Goal: Transaction & Acquisition: Download file/media

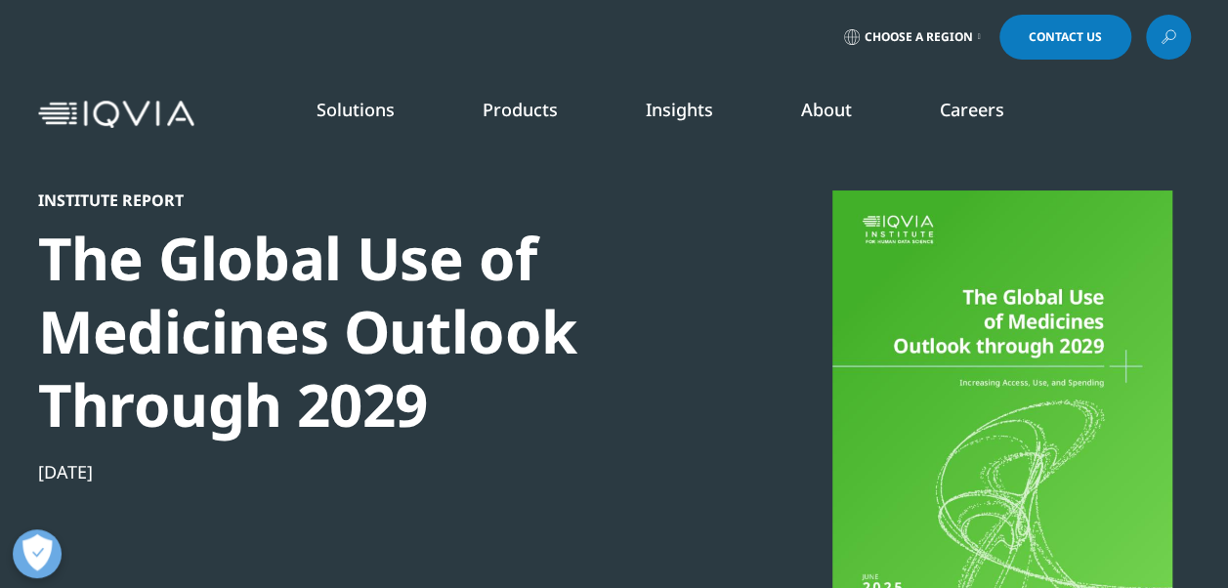
click at [606, 457] on link "READ MORE" at bounding box center [651, 453] width 174 height 17
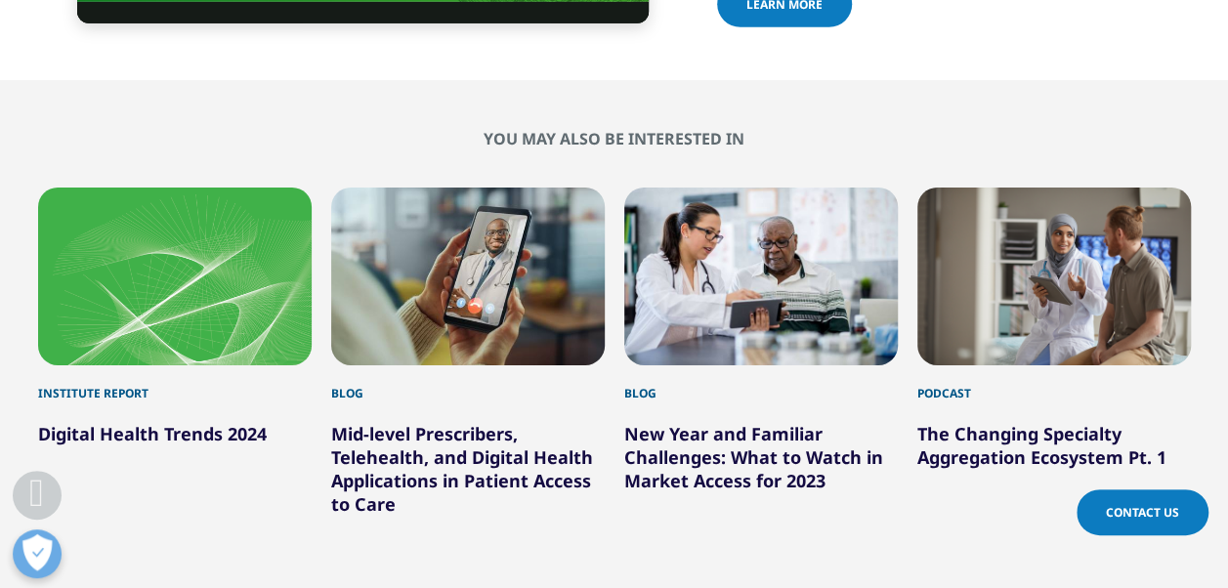
scroll to position [6838, 0]
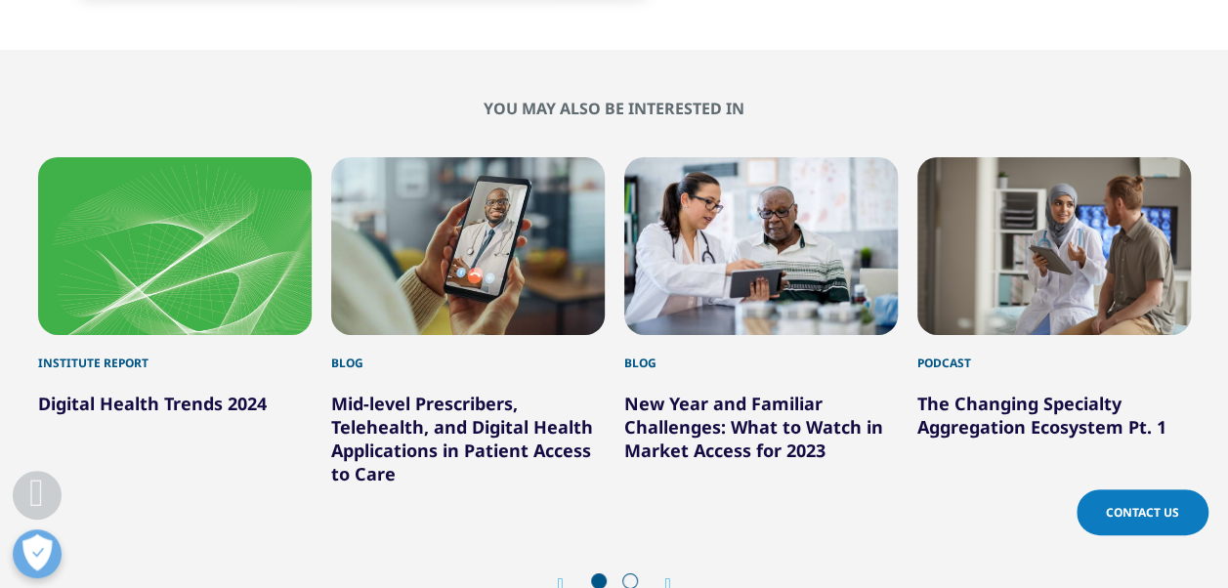
click at [670, 576] on icon "Next slide" at bounding box center [668, 584] width 6 height 16
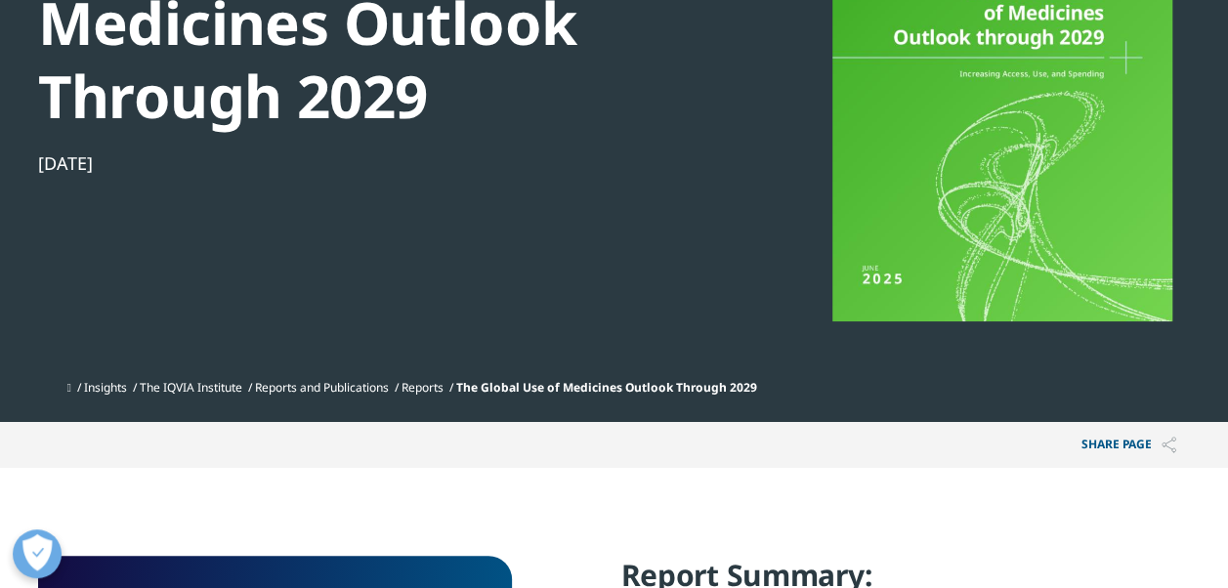
scroll to position [0, 0]
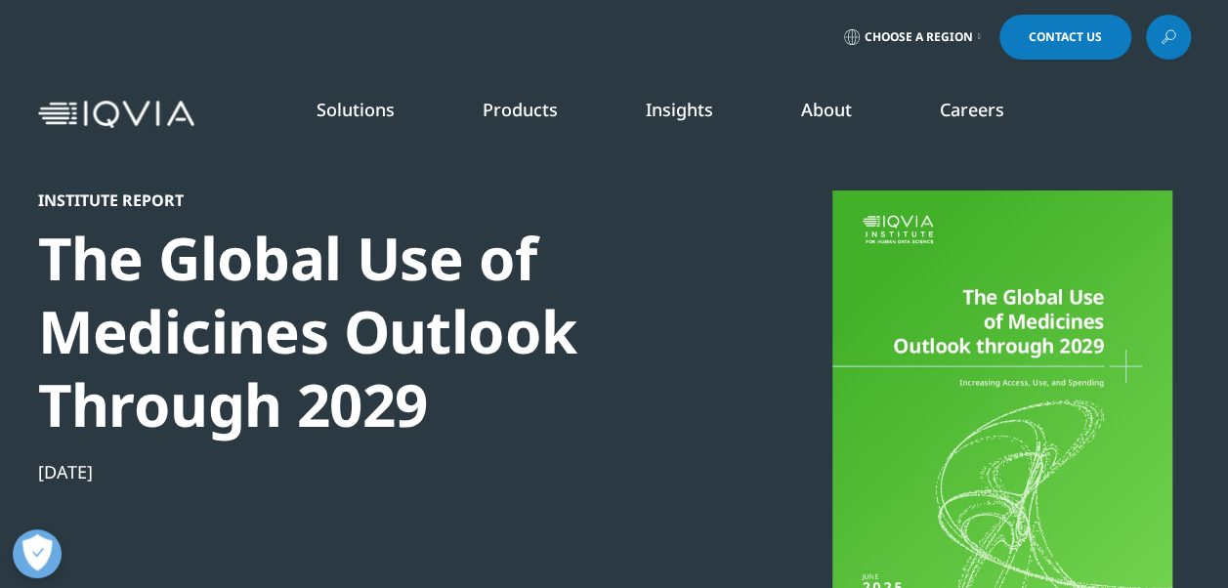
click at [309, 378] on link "SEE LATEST REPORTS" at bounding box center [410, 377] width 234 height 17
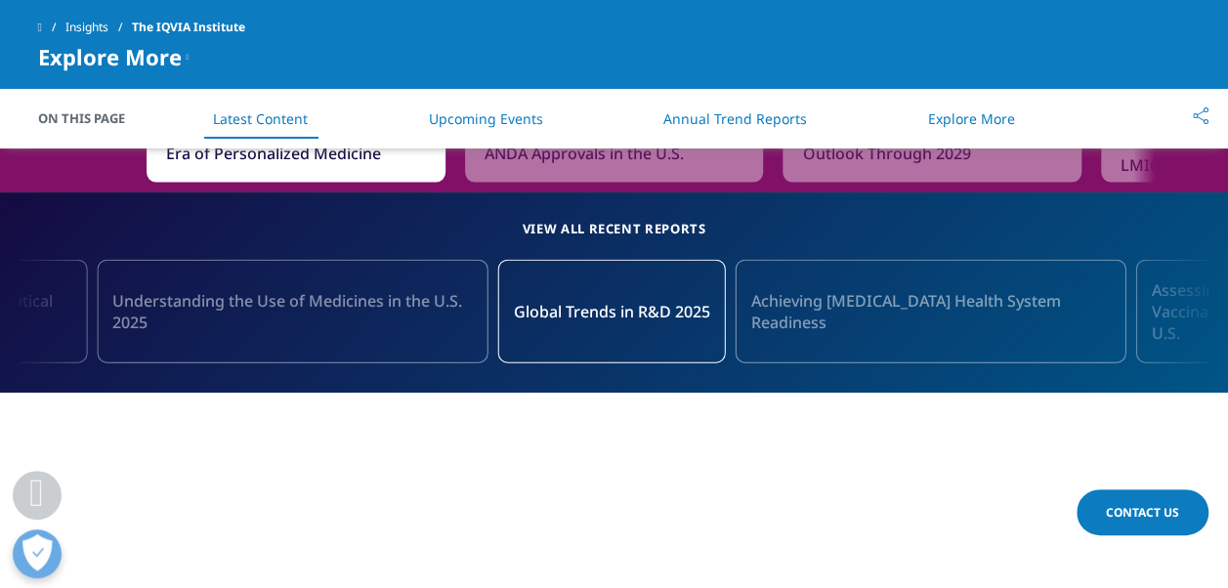
scroll to position [2442, 0]
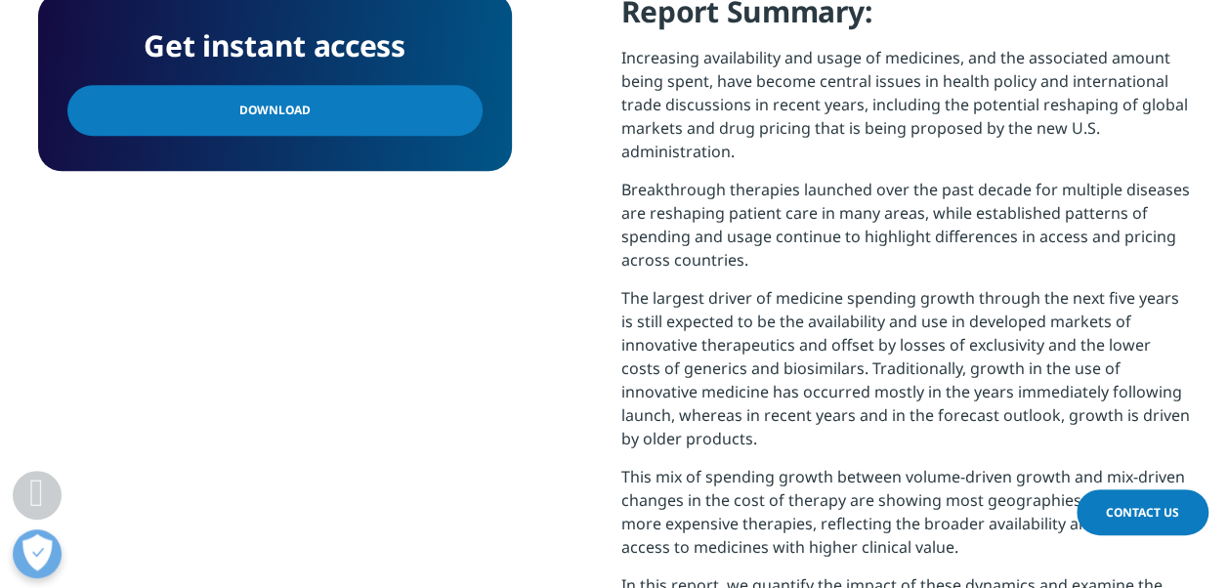
scroll to position [879, 0]
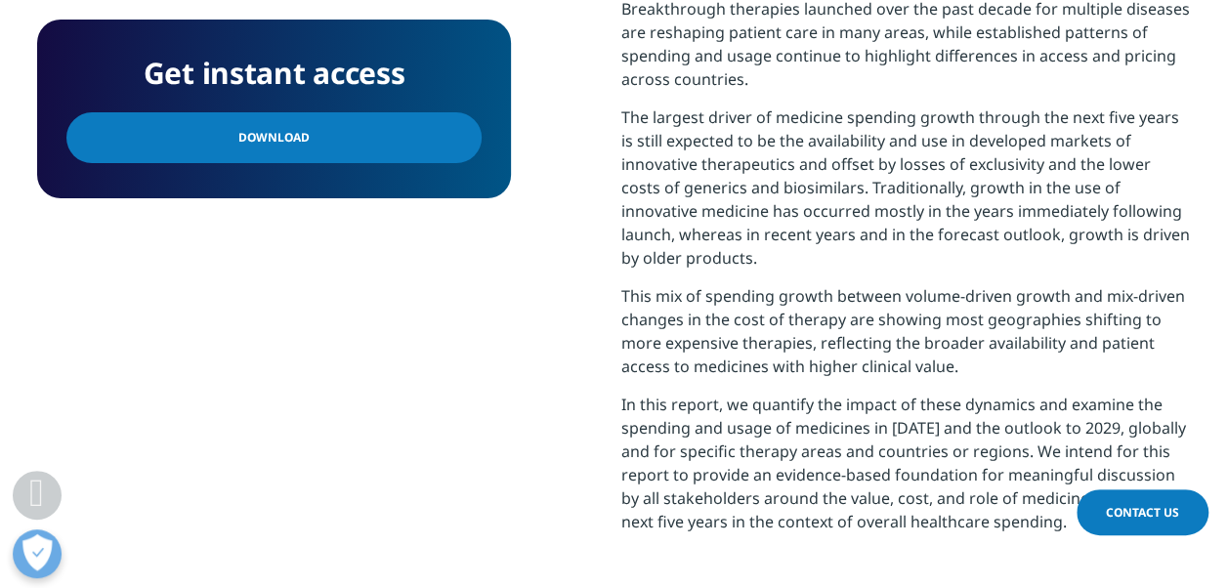
scroll to position [1270, 0]
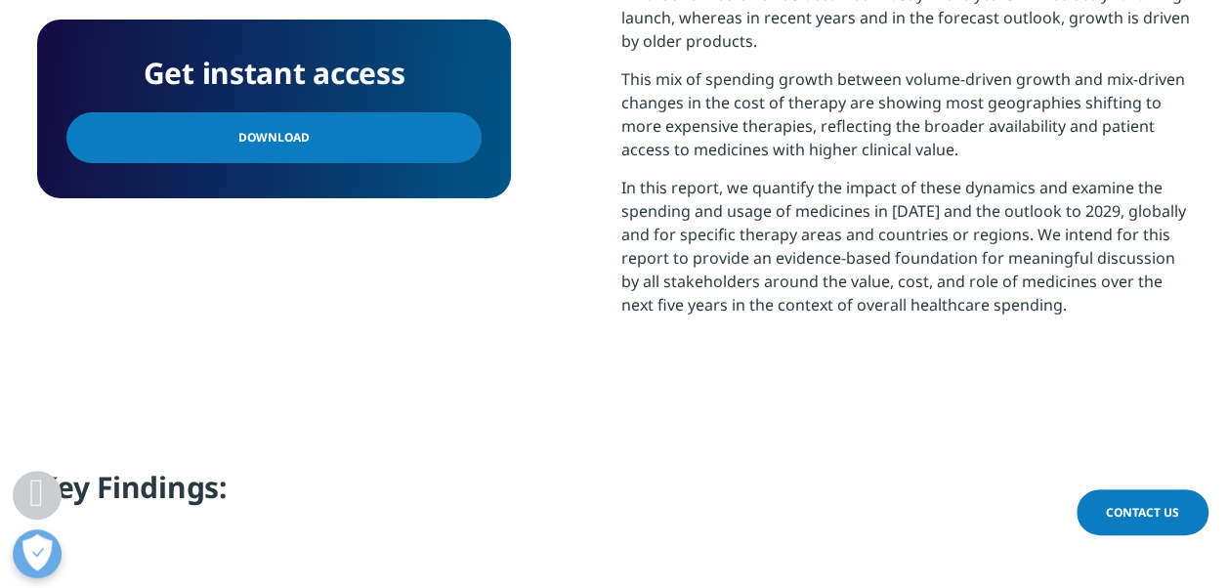
click at [386, 145] on link "Download" at bounding box center [273, 137] width 415 height 51
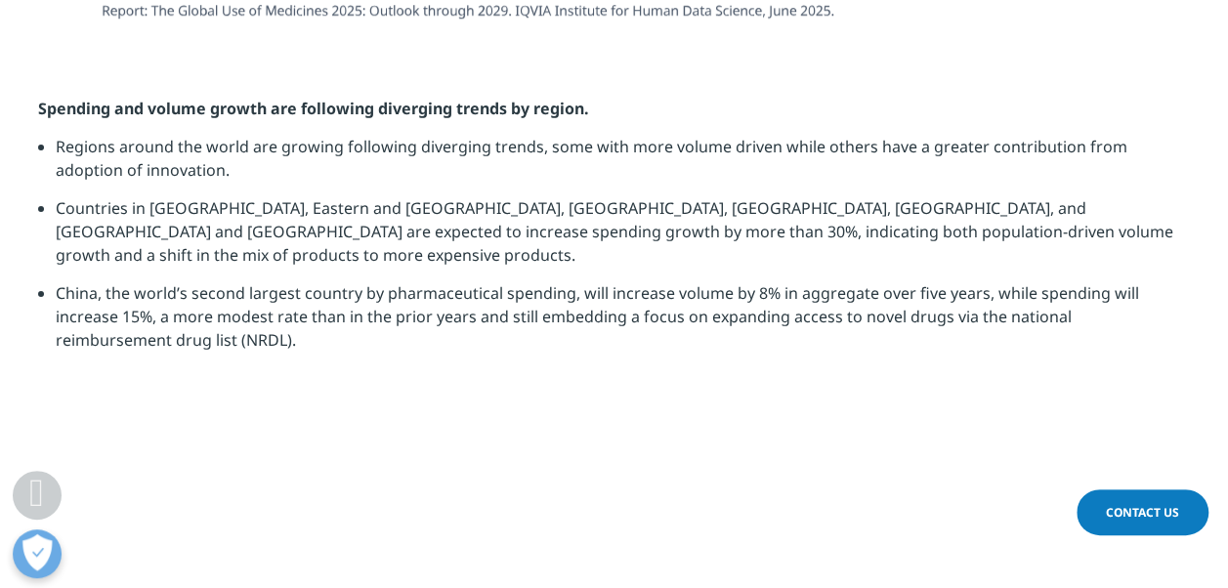
scroll to position [4494, 0]
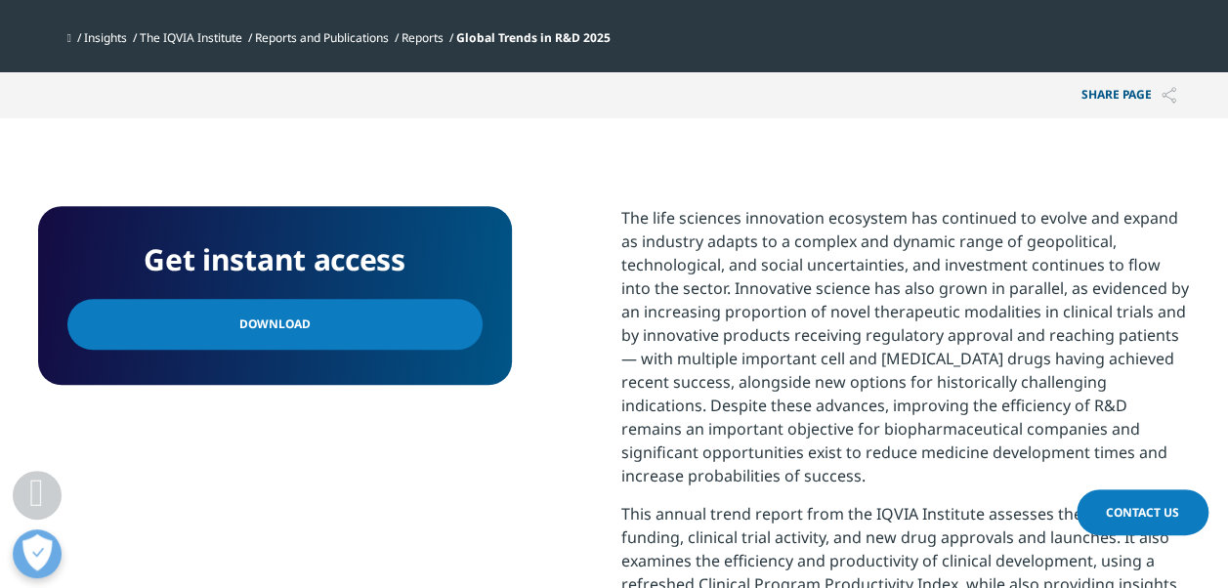
scroll to position [781, 0]
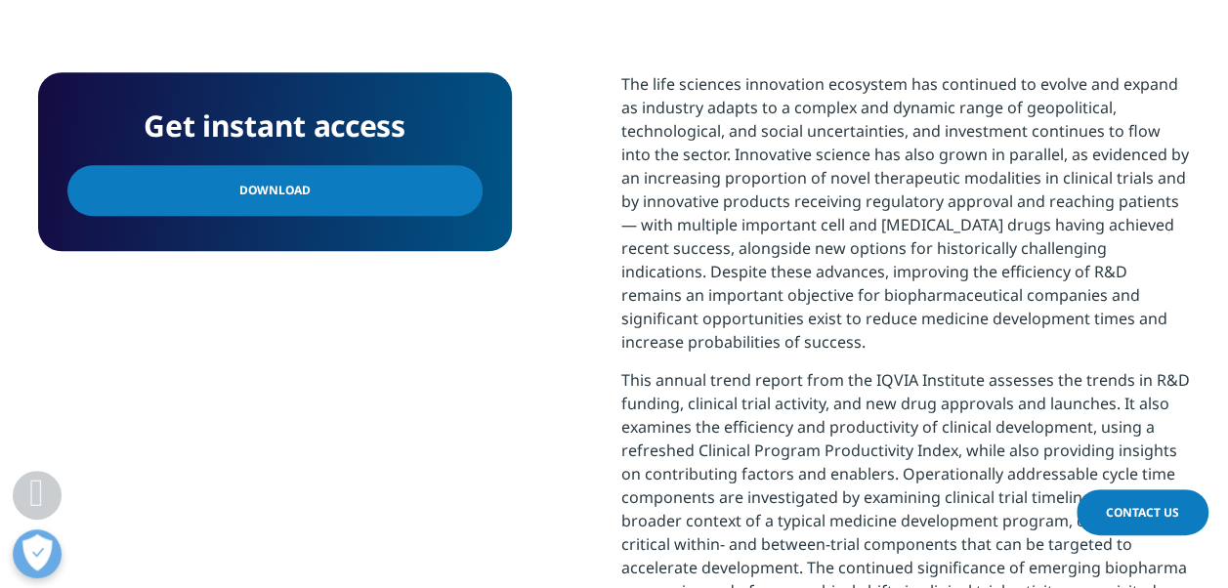
click at [346, 199] on link "Download" at bounding box center [274, 190] width 415 height 51
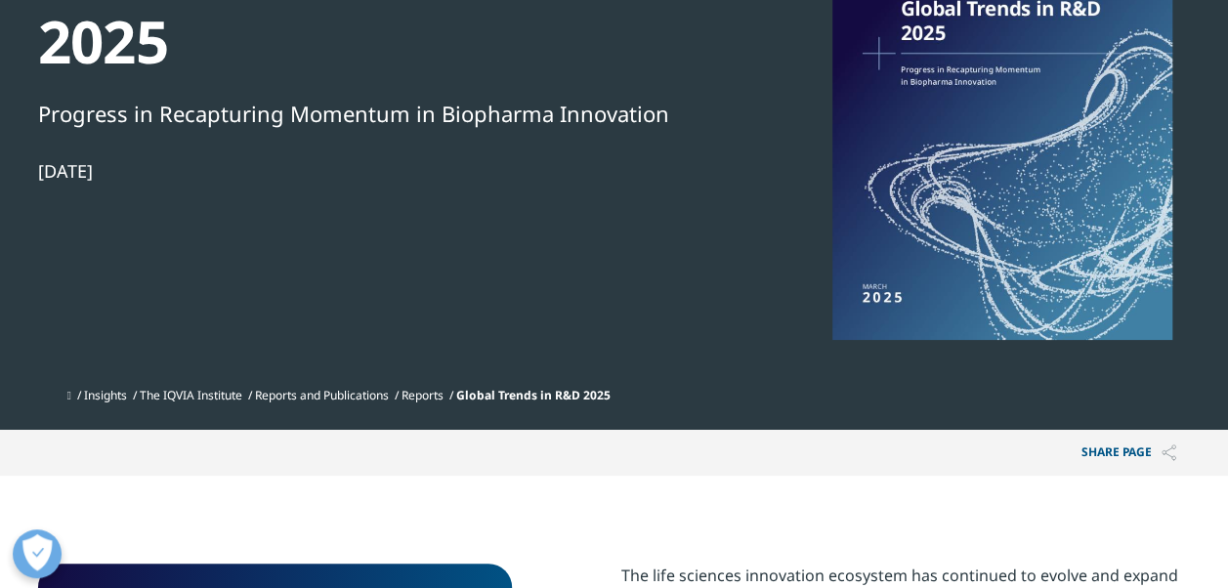
scroll to position [293, 0]
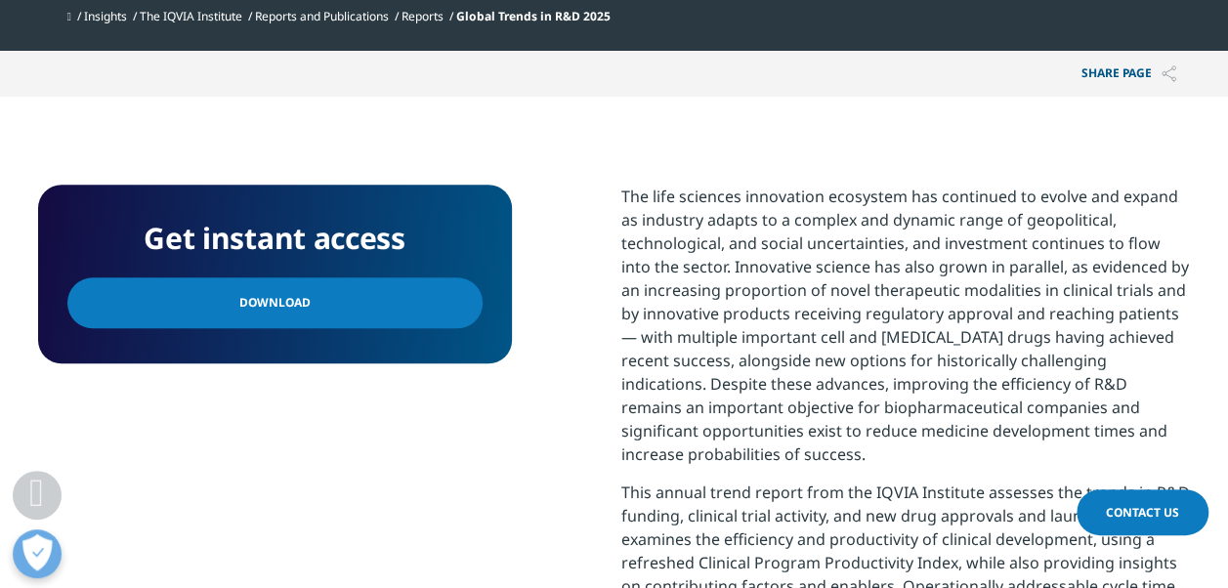
scroll to position [670, 0]
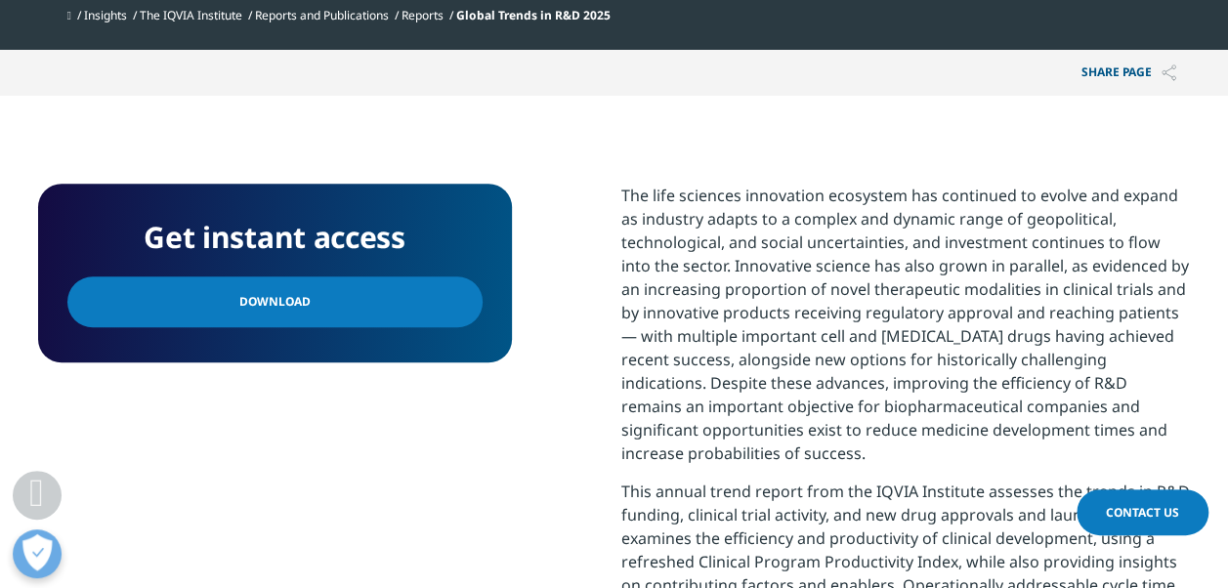
click at [362, 304] on link "Download" at bounding box center [274, 301] width 415 height 51
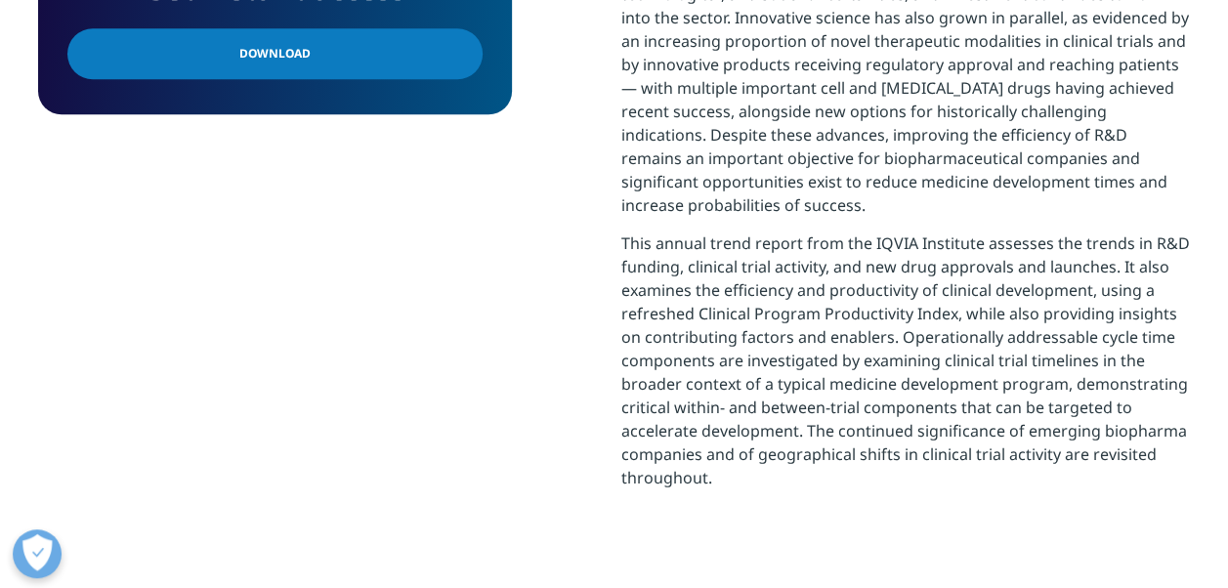
scroll to position [0, 0]
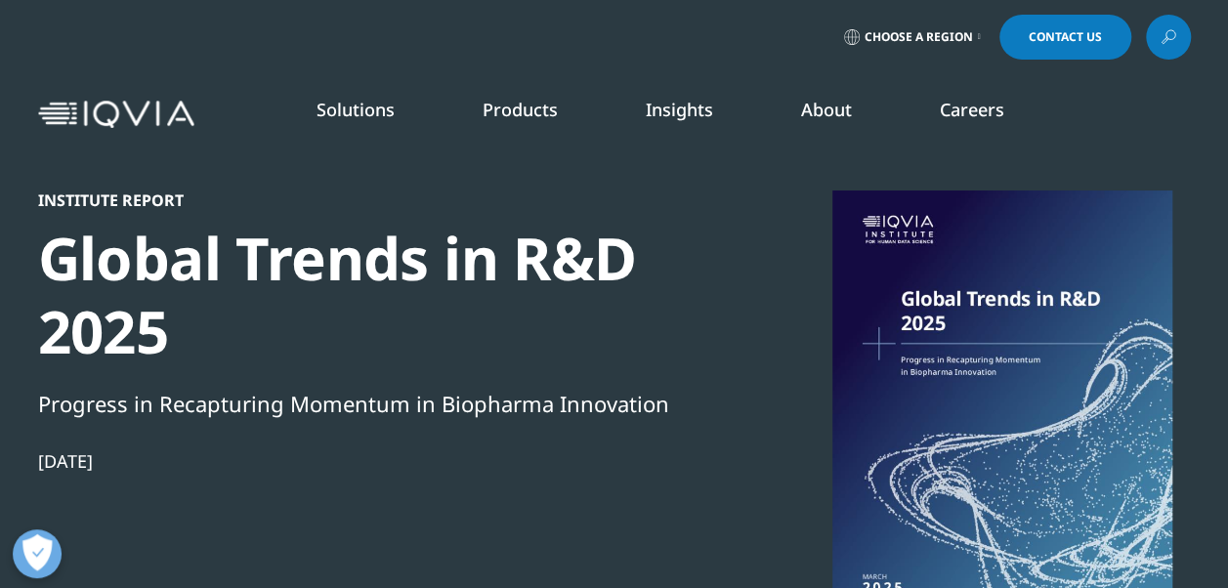
click at [624, 453] on link "READ MORE" at bounding box center [651, 453] width 174 height 17
click at [393, 381] on link "SEE LATEST REPORTS" at bounding box center [410, 377] width 234 height 17
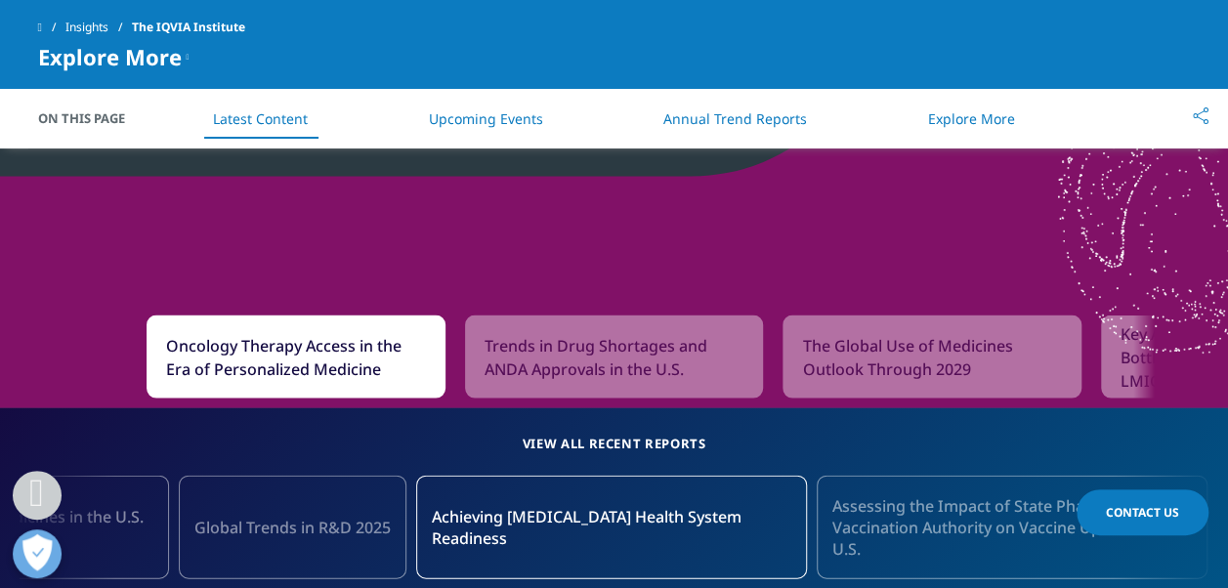
scroll to position [1837, 0]
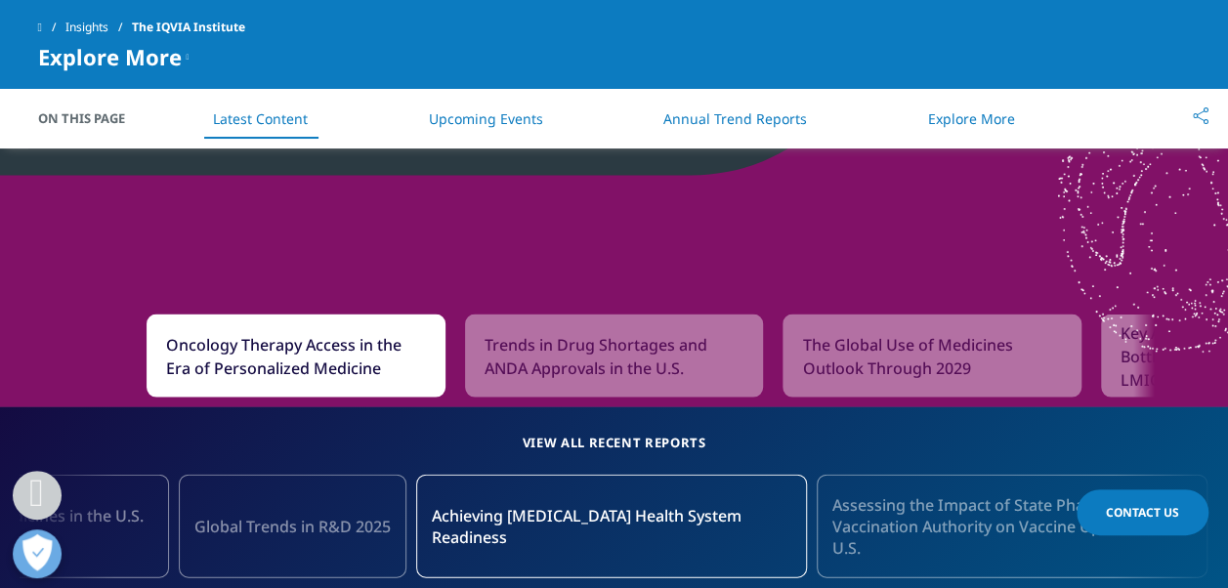
click at [1206, 356] on div "Next slide" at bounding box center [1169, 15] width 98 height 781
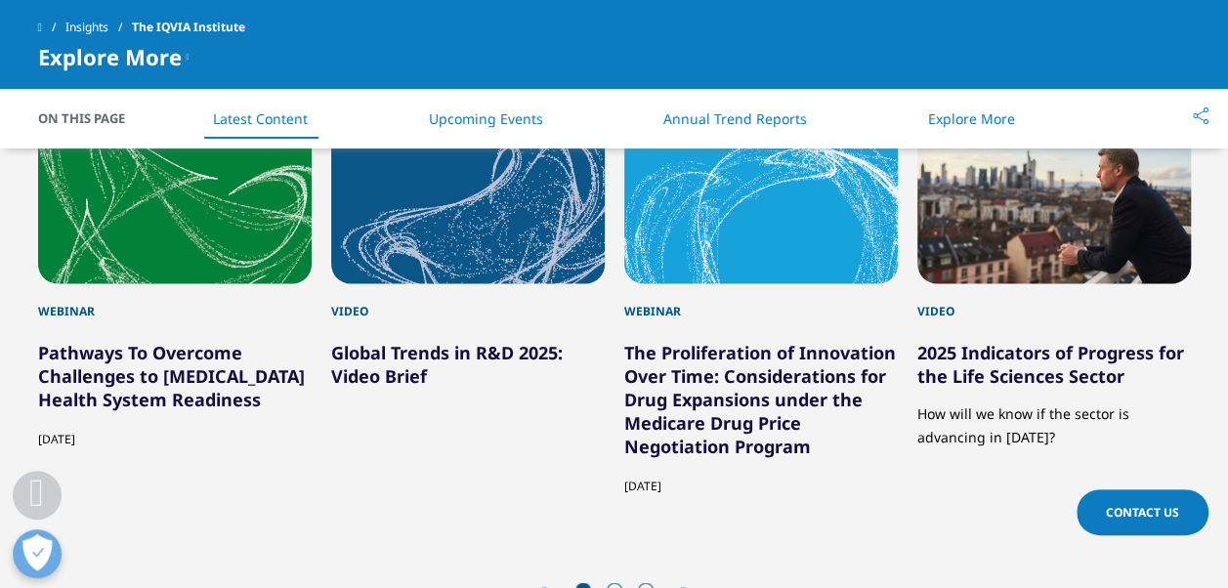
scroll to position [5223, 0]
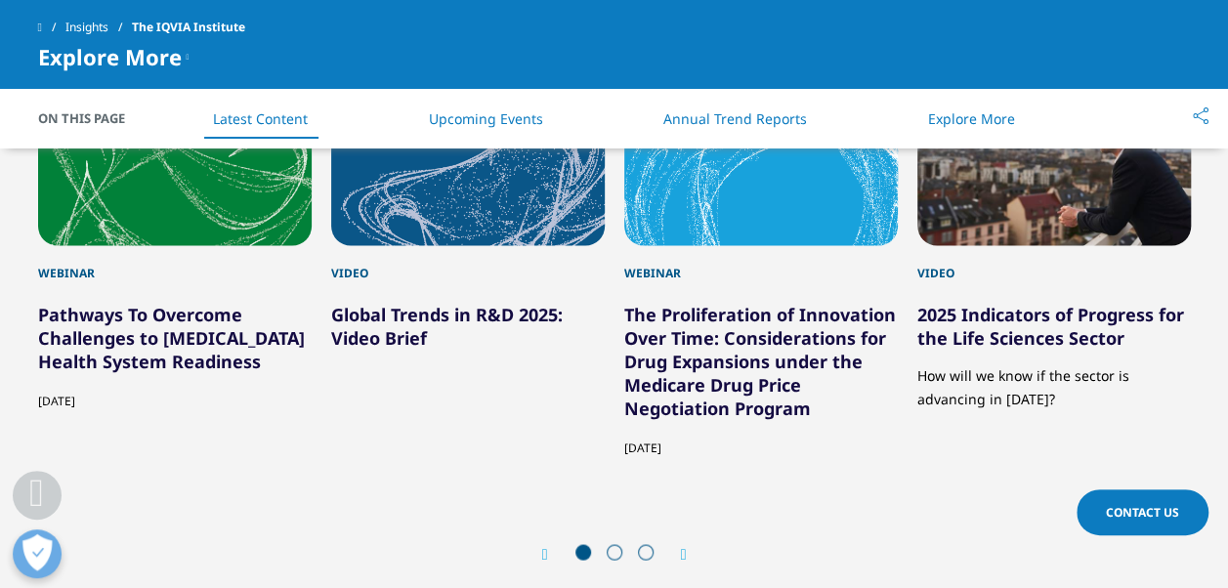
click at [612, 544] on span at bounding box center [615, 552] width 16 height 16
click at [686, 547] on icon "Next slide" at bounding box center [684, 555] width 6 height 16
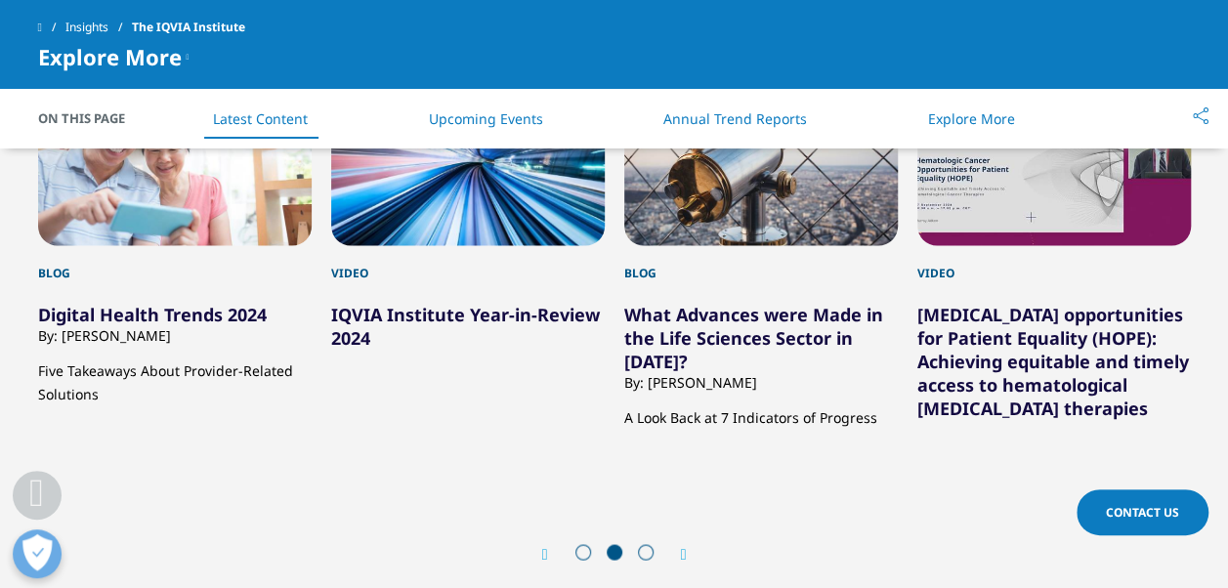
click at [686, 547] on icon "Next slide" at bounding box center [684, 555] width 6 height 16
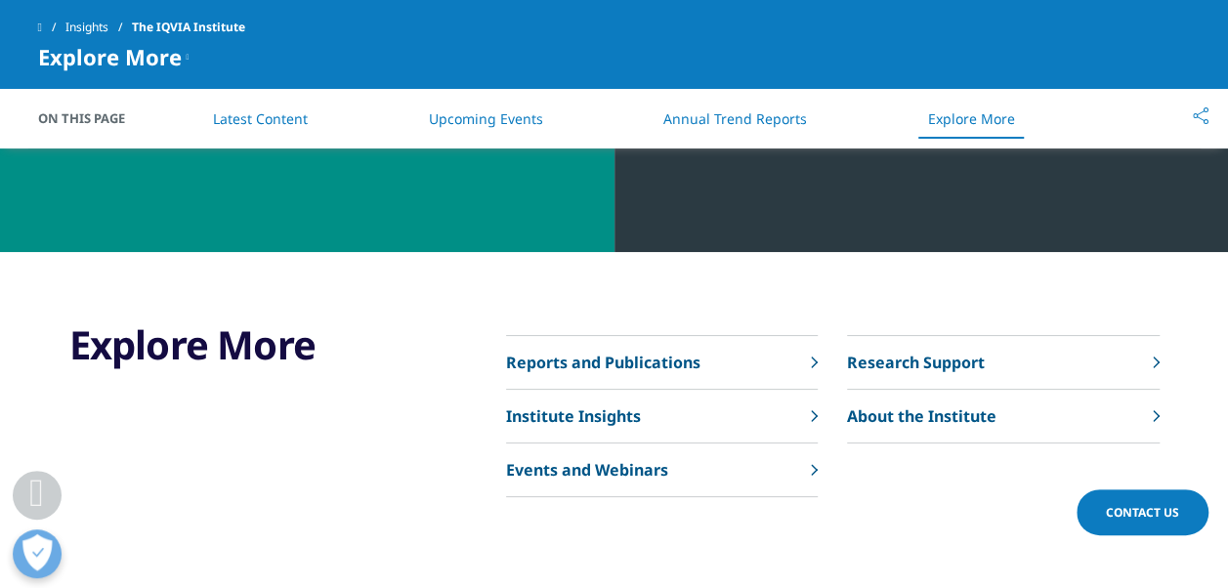
scroll to position [7593, 0]
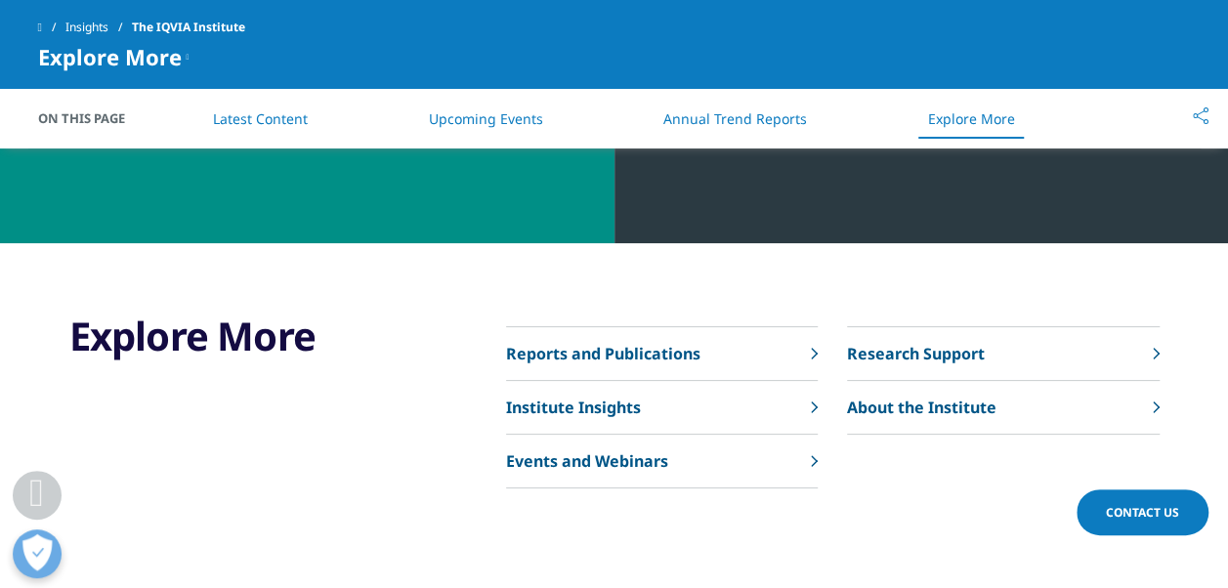
click at [638, 342] on p "Reports and Publications" at bounding box center [603, 353] width 194 height 23
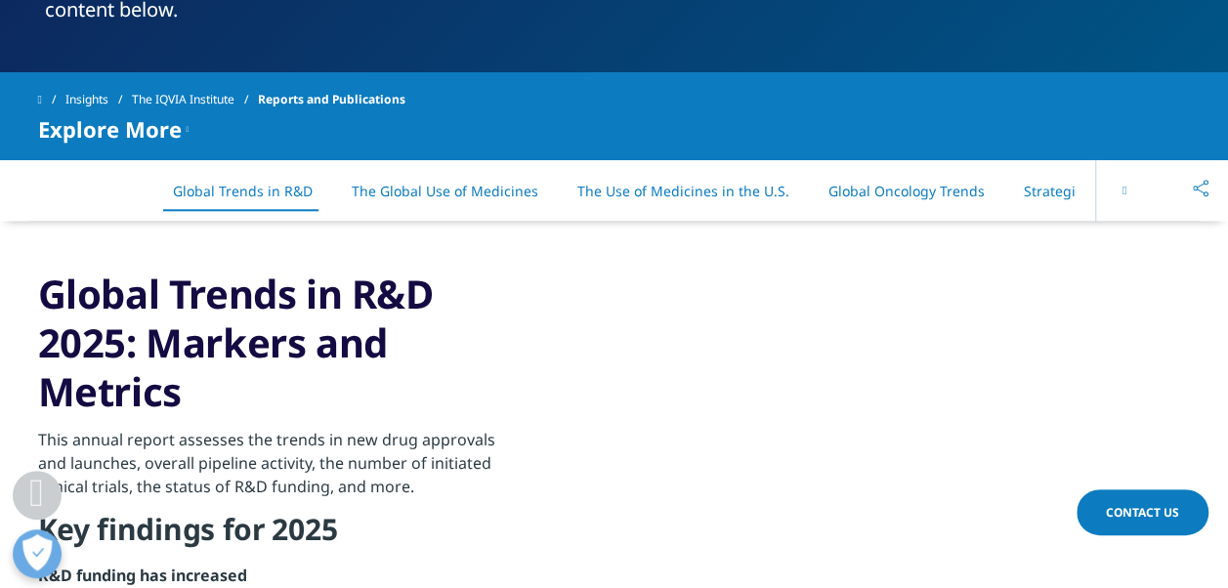
scroll to position [877, 0]
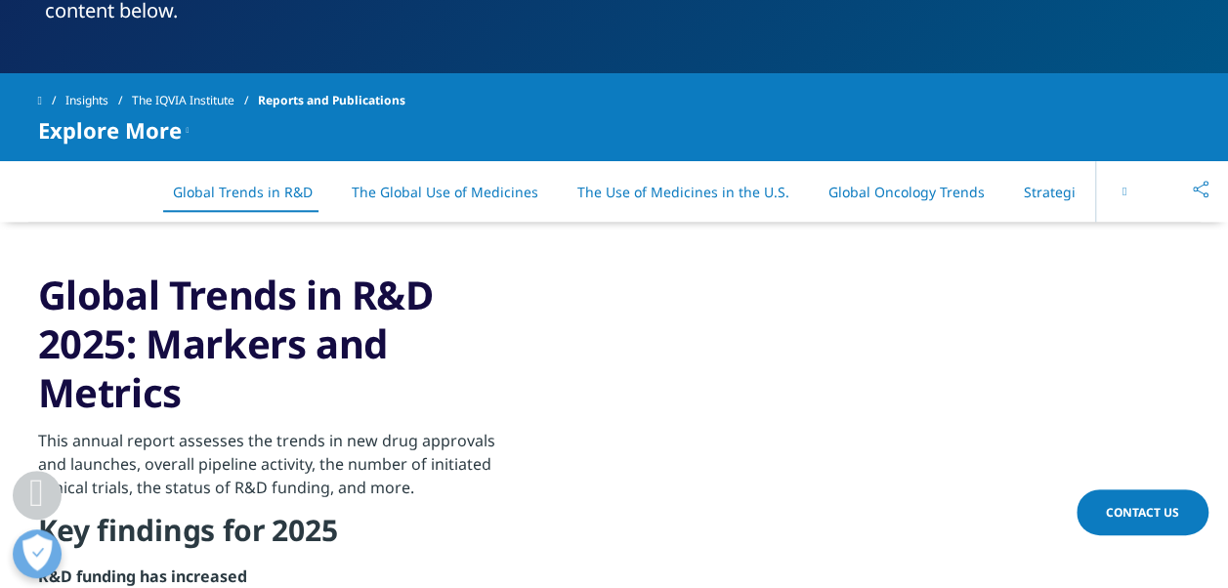
click at [1125, 195] on icon at bounding box center [1124, 192] width 4 height 12
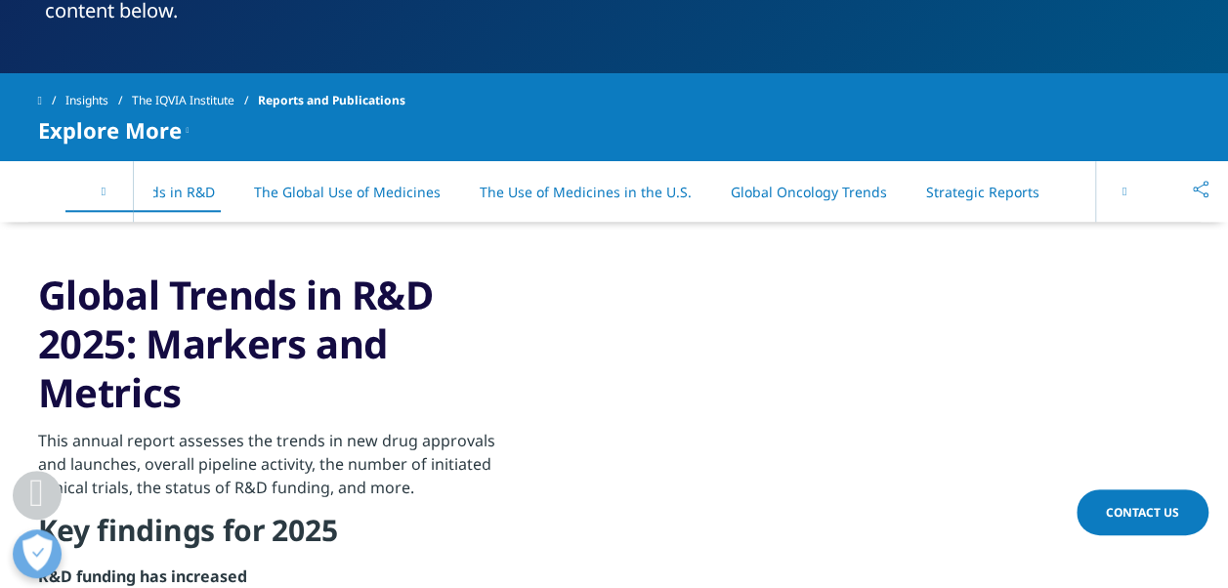
click at [1125, 195] on icon at bounding box center [1124, 192] width 4 height 12
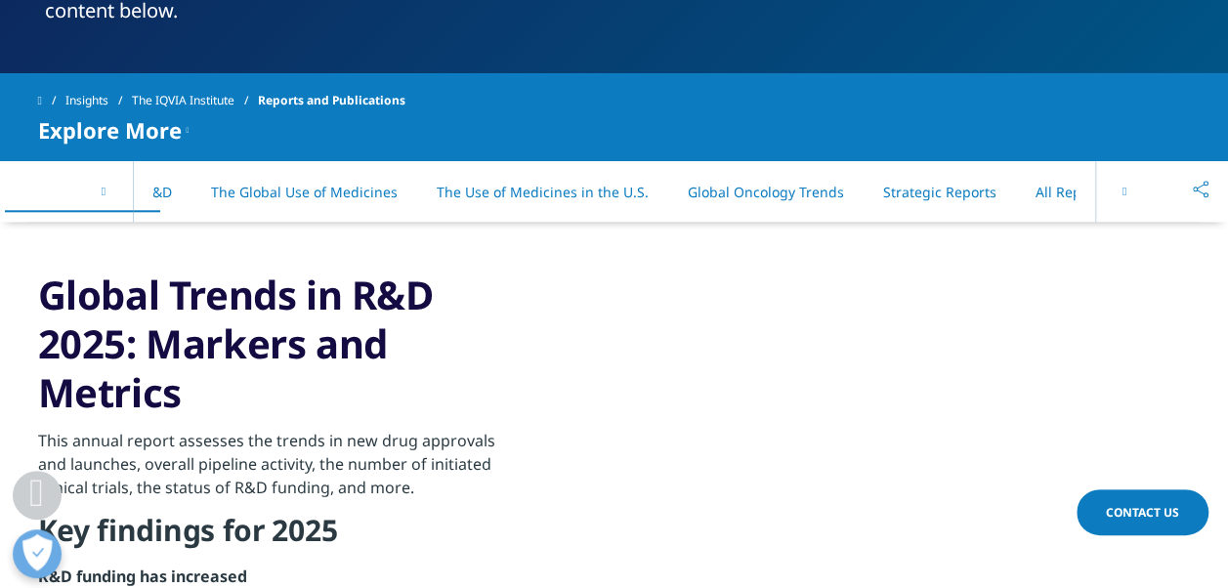
scroll to position [0, 167]
click at [1036, 184] on link "All Reports" at bounding box center [1044, 192] width 71 height 19
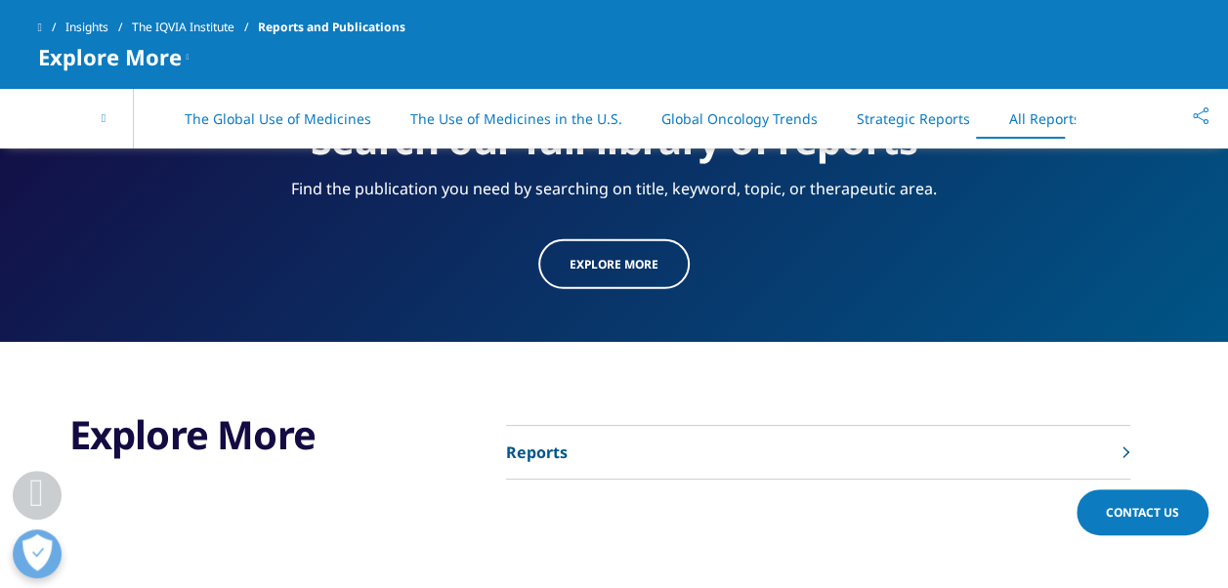
scroll to position [10177, 0]
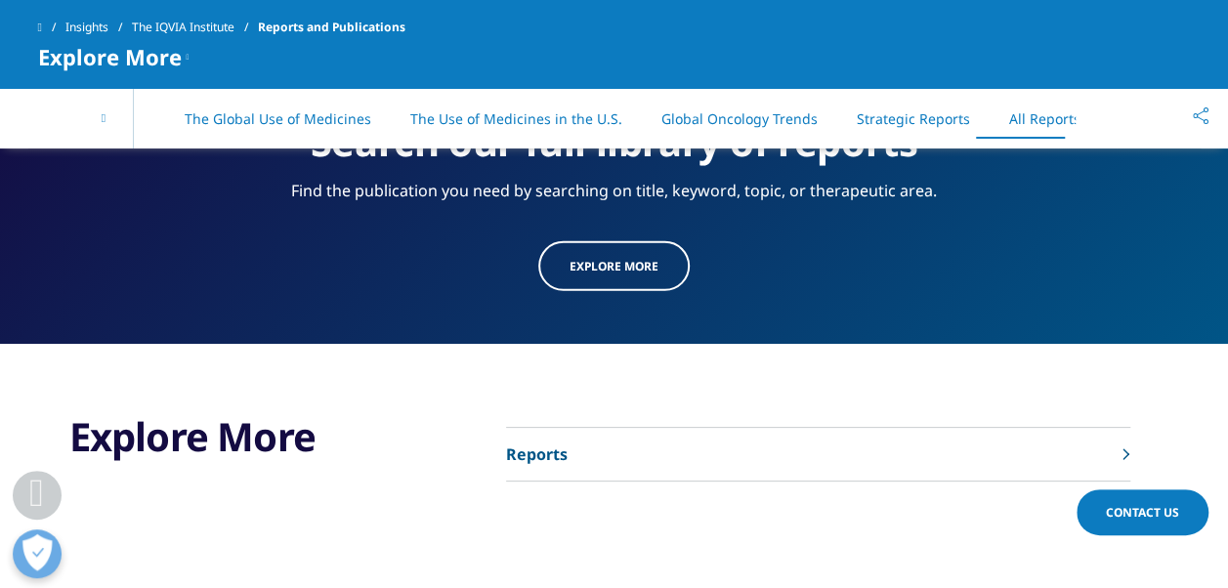
click at [807, 428] on link "Reports" at bounding box center [818, 455] width 624 height 54
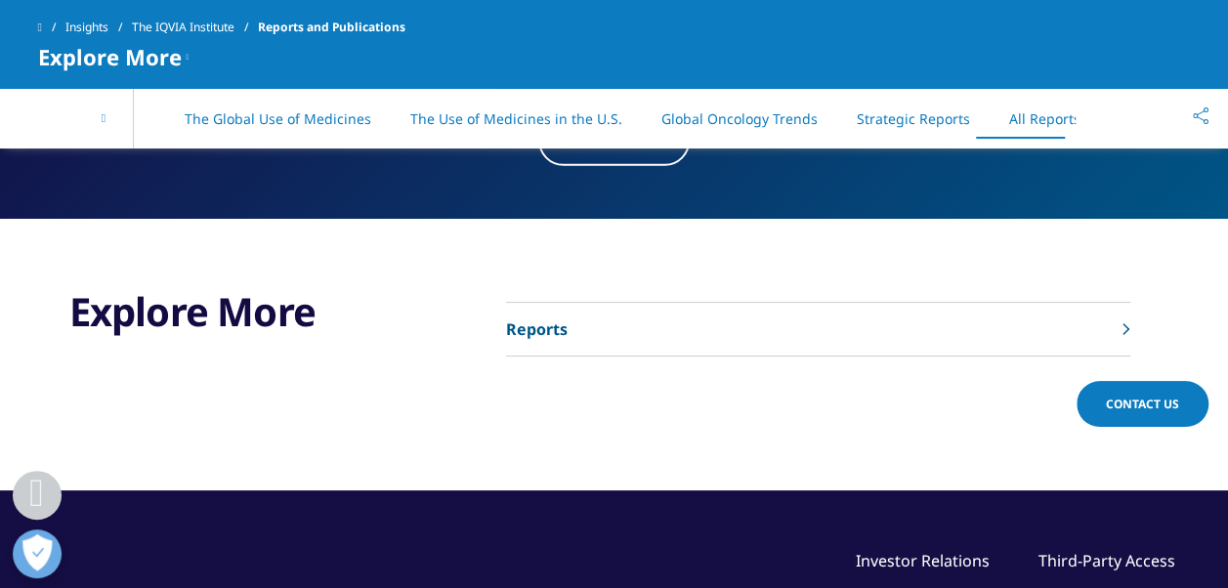
scroll to position [10333, 0]
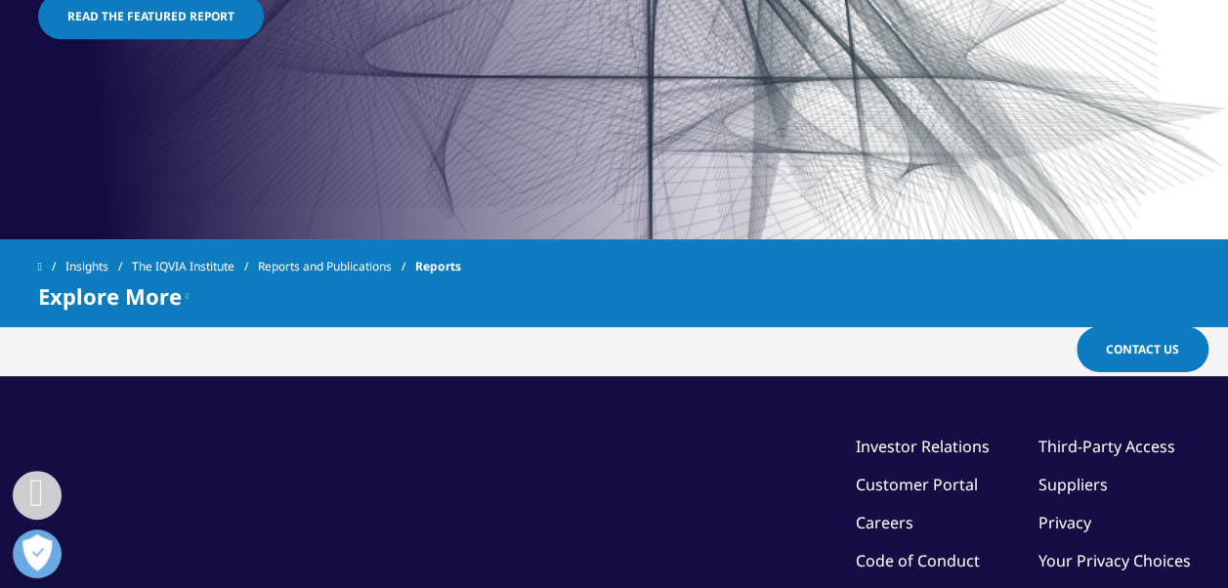
scroll to position [894, 0]
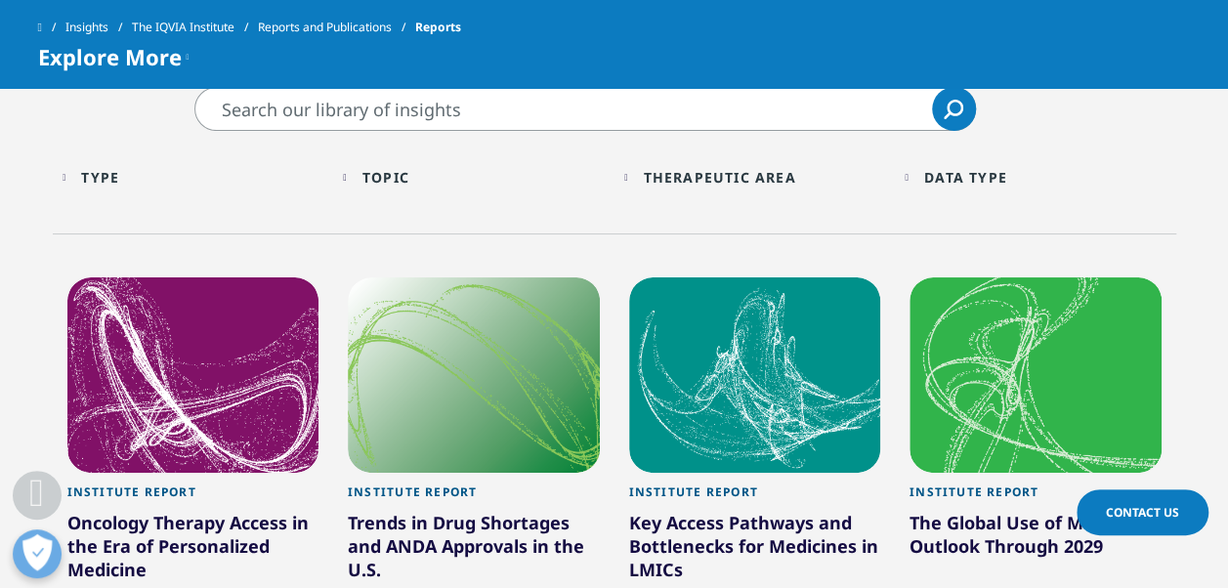
click at [587, 110] on input "Search" at bounding box center [584, 109] width 781 height 44
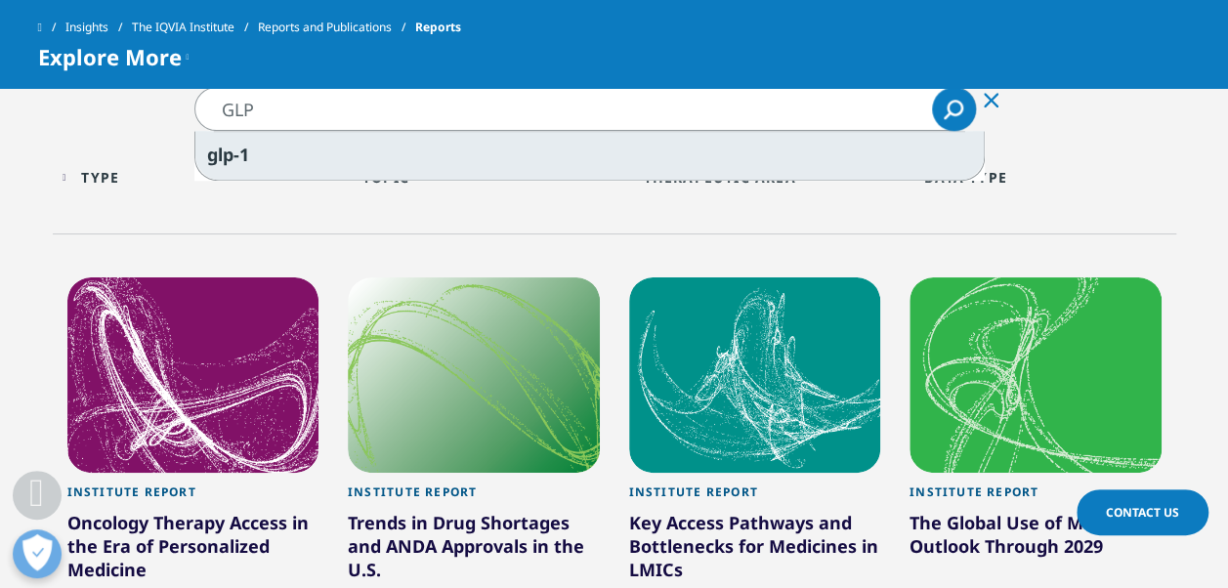
click at [443, 151] on div "glp -1" at bounding box center [589, 155] width 788 height 49
type input "glp-1"
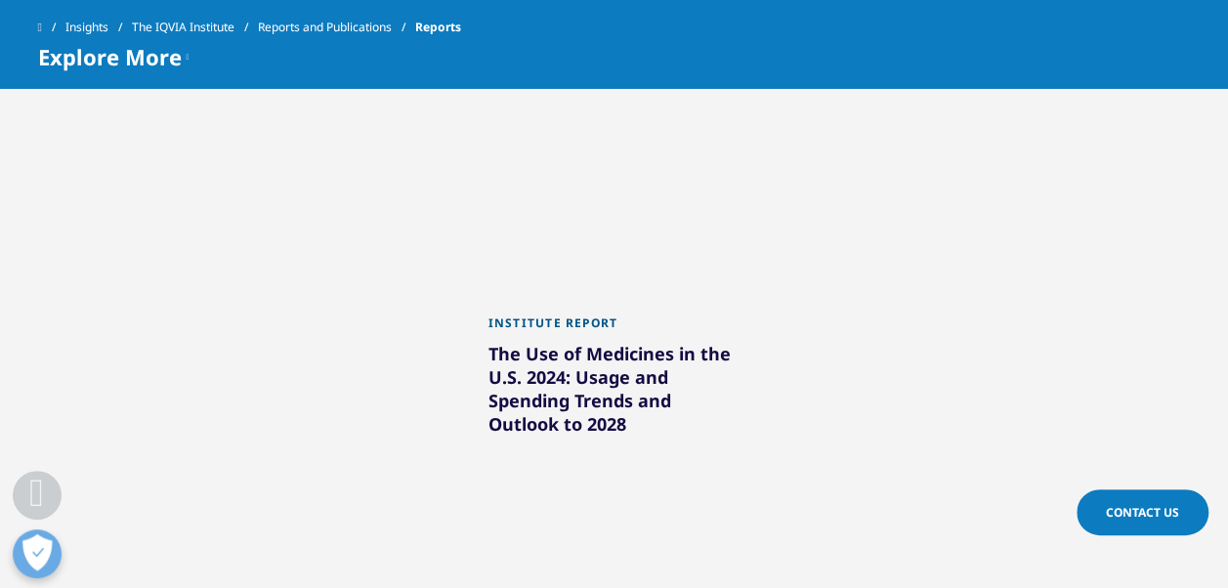
scroll to position [1089, 0]
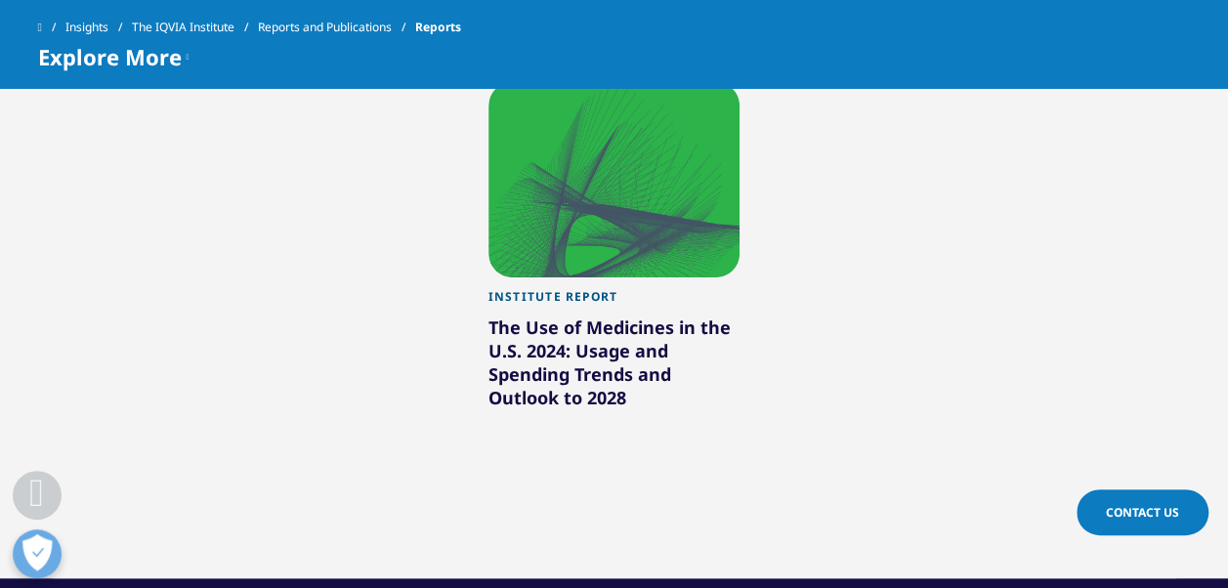
click at [689, 232] on div at bounding box center [614, 179] width 252 height 195
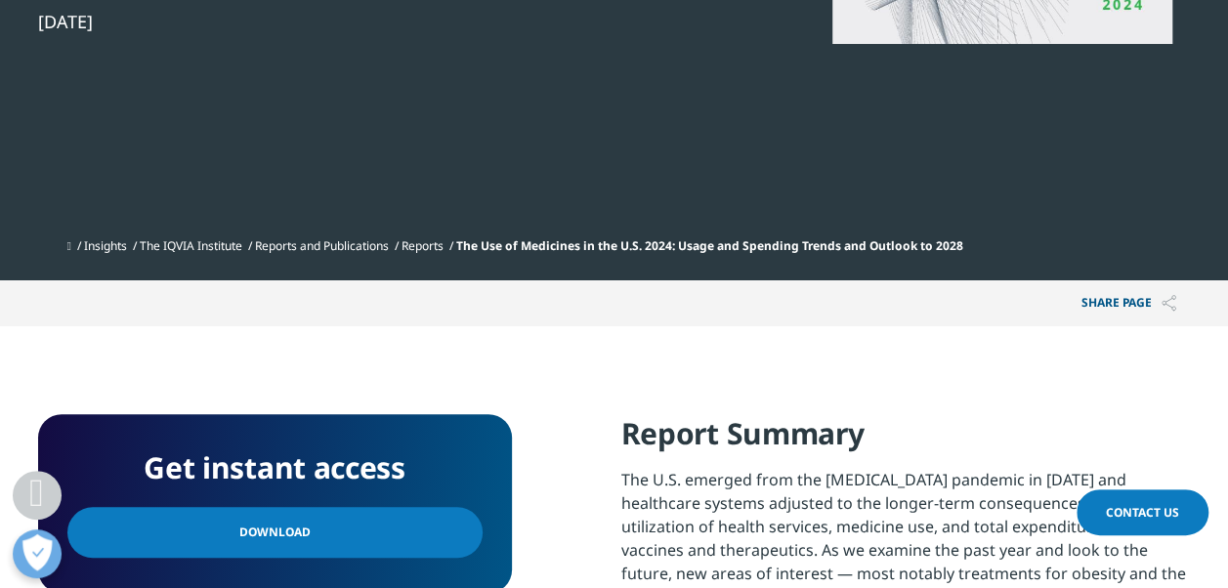
scroll to position [840, 0]
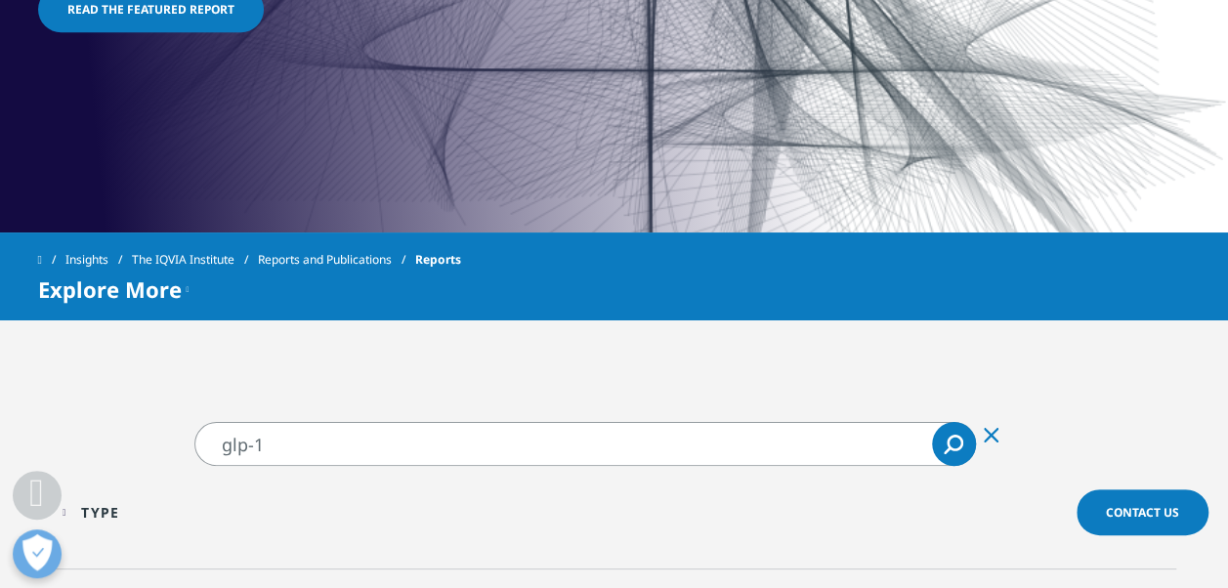
scroll to position [647, 0]
drag, startPoint x: 352, startPoint y: 443, endPoint x: 208, endPoint y: 445, distance: 143.6
click at [208, 445] on input "glp-1" at bounding box center [584, 444] width 781 height 44
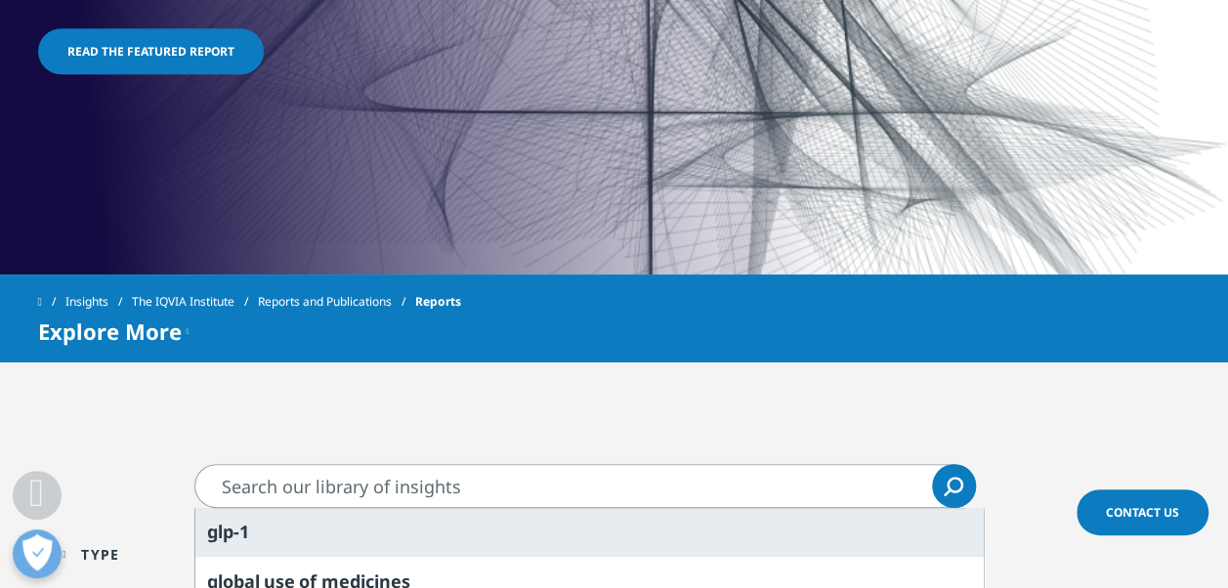
scroll to position [647, 0]
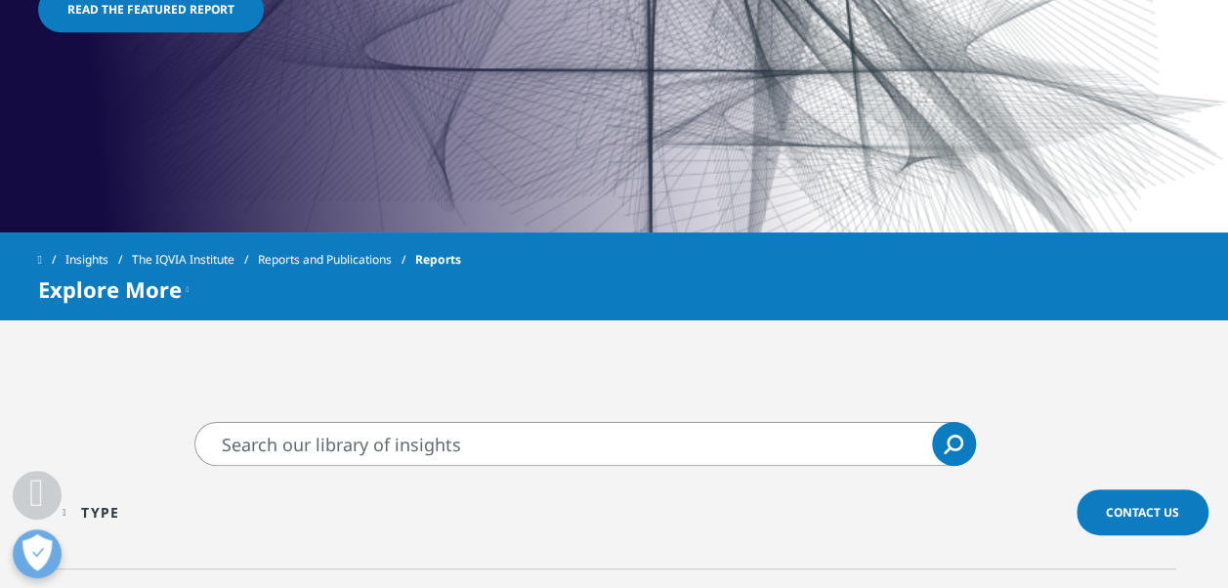
click at [367, 256] on link "Reports and Publications" at bounding box center [336, 259] width 157 height 35
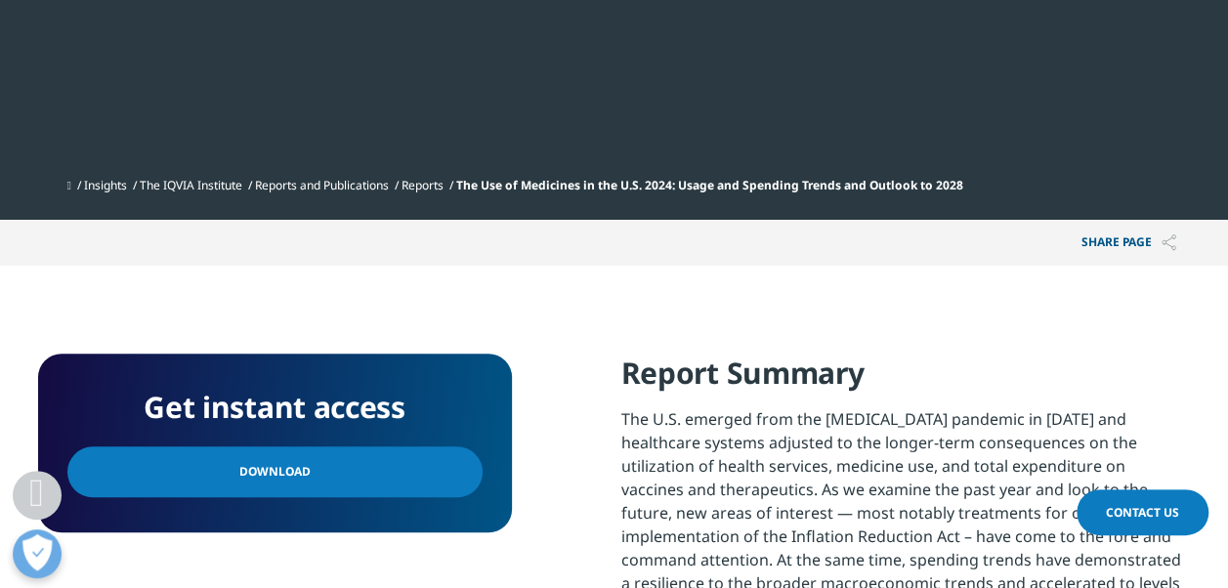
scroll to position [879, 0]
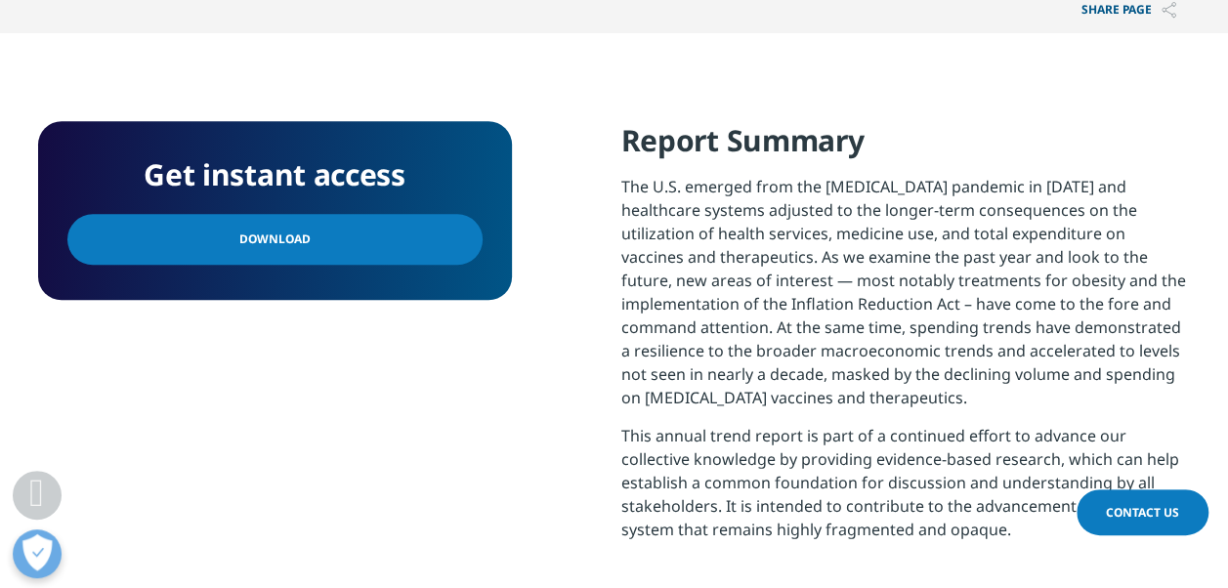
click at [302, 234] on link "Download" at bounding box center [274, 239] width 415 height 51
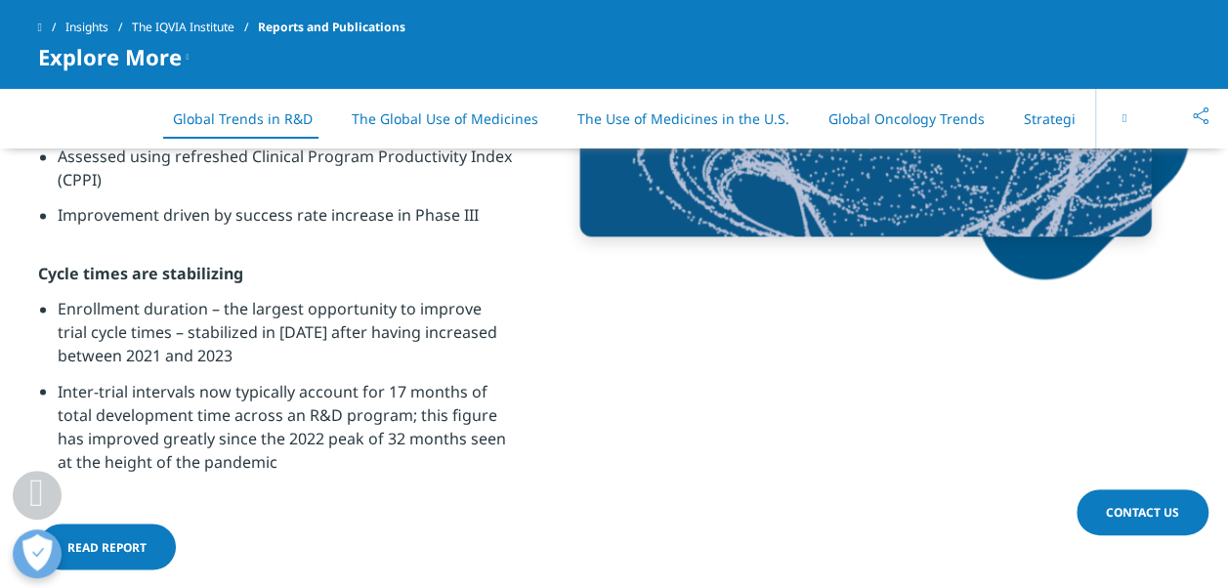
scroll to position [1075, 0]
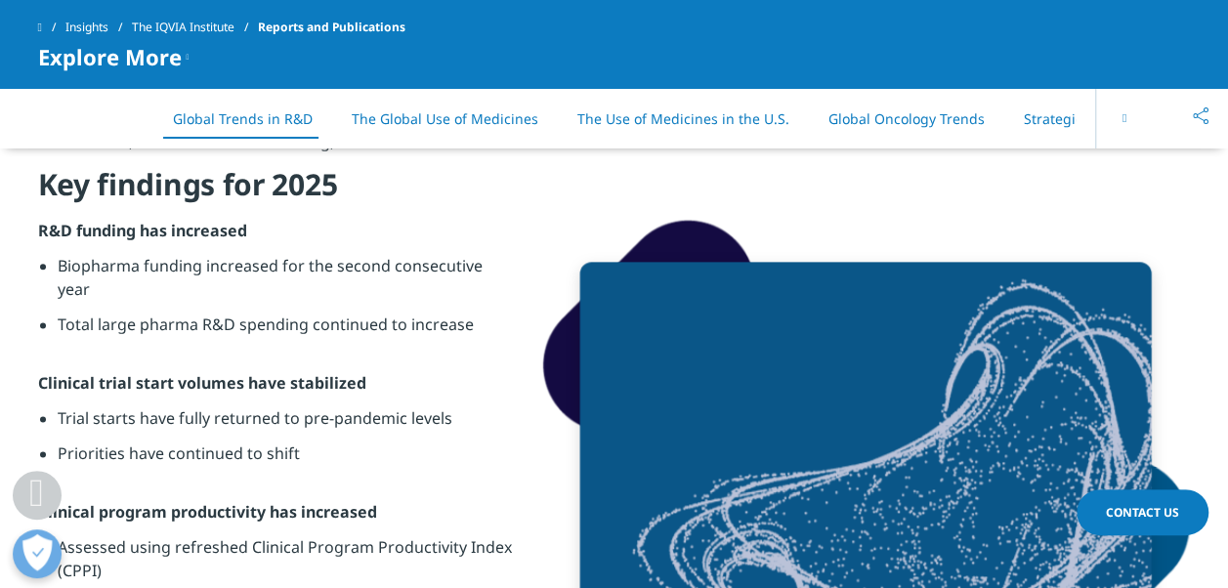
click at [1128, 113] on button at bounding box center [1124, 118] width 59 height 61
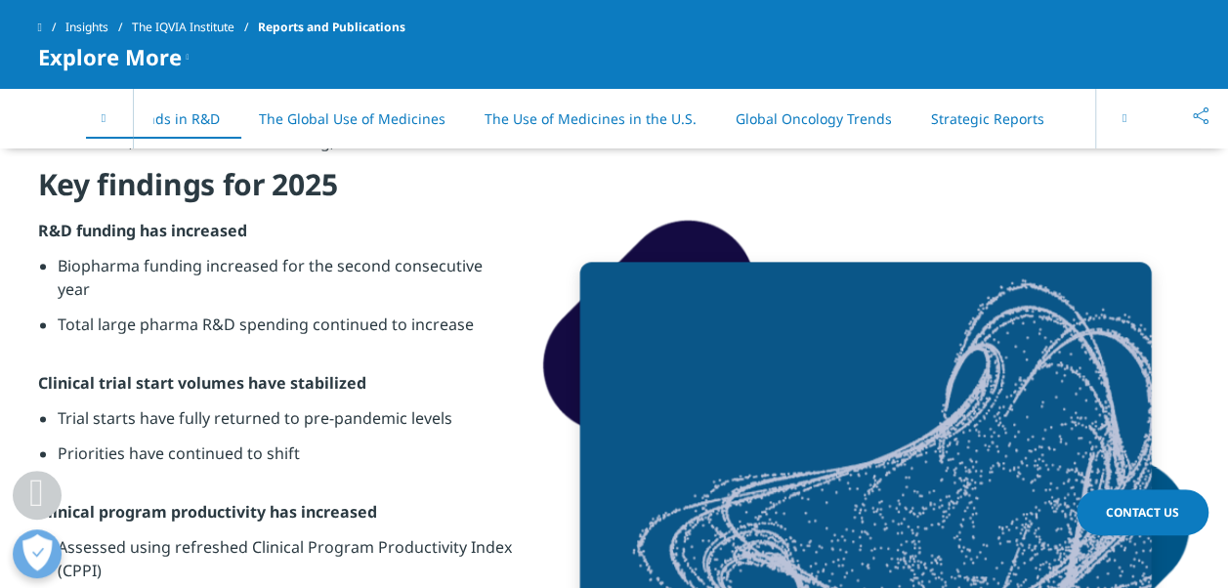
scroll to position [0, 98]
click at [948, 114] on link "Strategic Reports" at bounding box center [982, 118] width 113 height 19
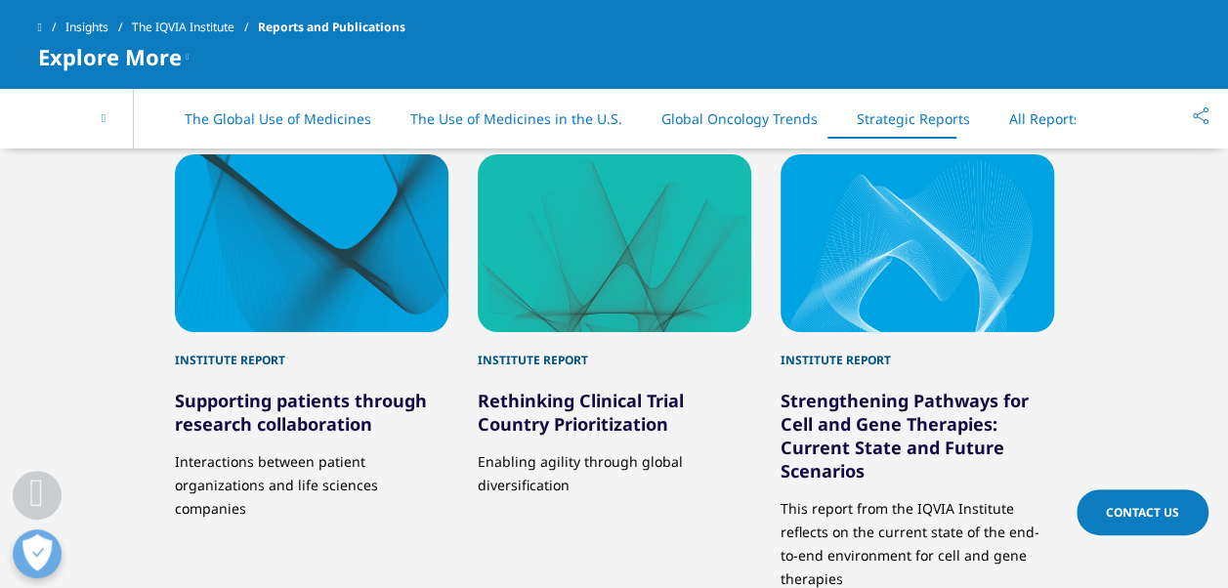
scroll to position [9587, 0]
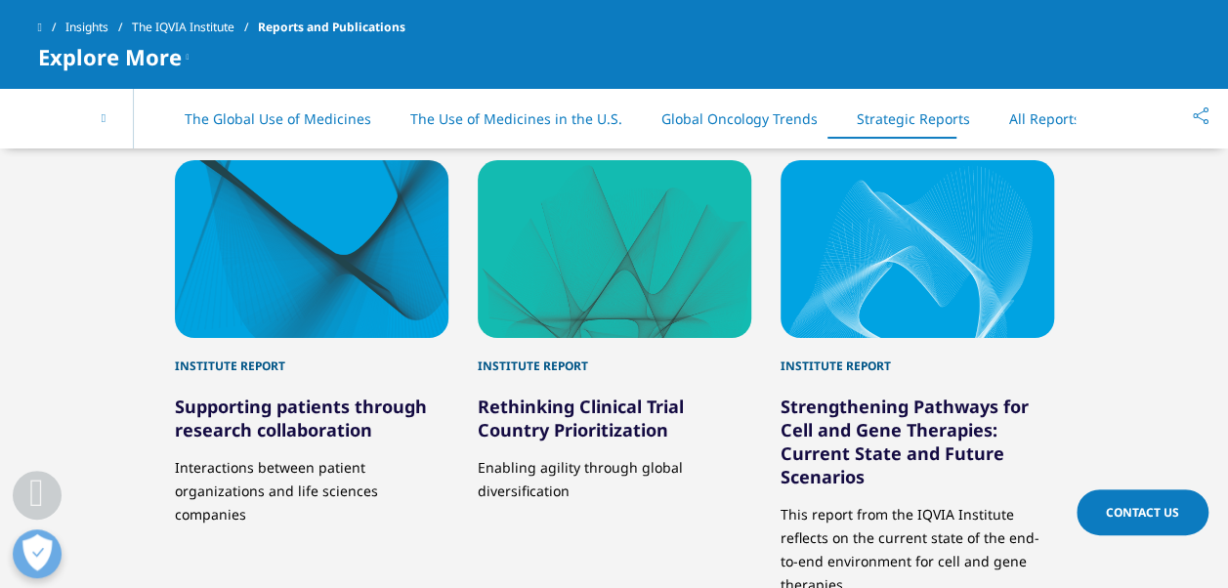
click at [725, 123] on link "Global Oncology Trends" at bounding box center [739, 118] width 156 height 19
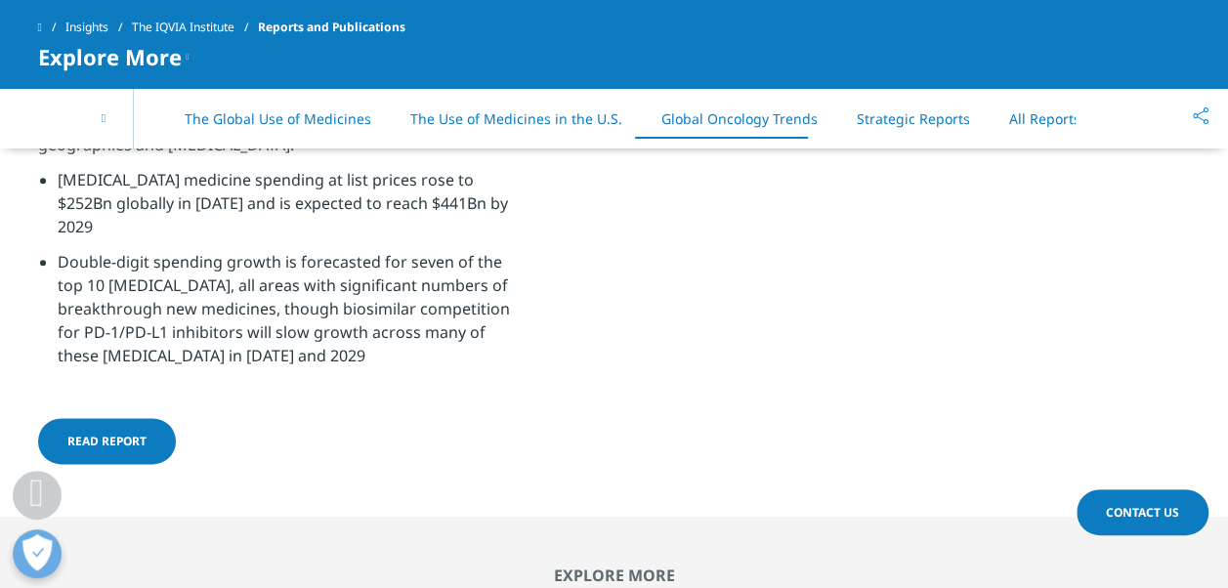
scroll to position [8401, 0]
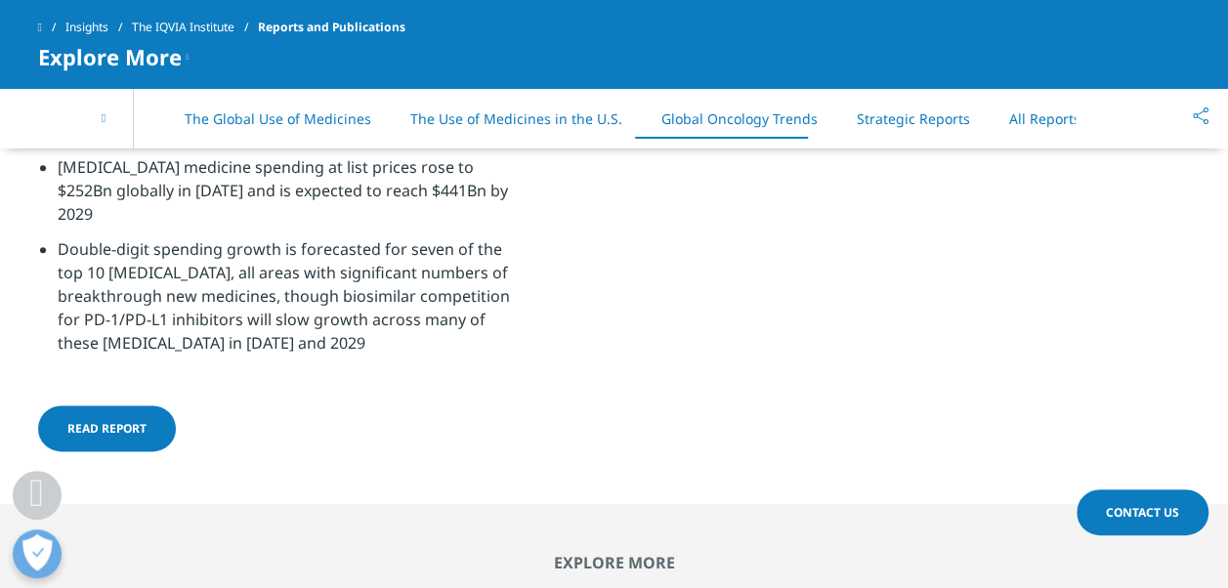
drag, startPoint x: 92, startPoint y: 401, endPoint x: 884, endPoint y: 368, distance: 792.9
click at [1009, 114] on link "All Reports" at bounding box center [1044, 118] width 71 height 19
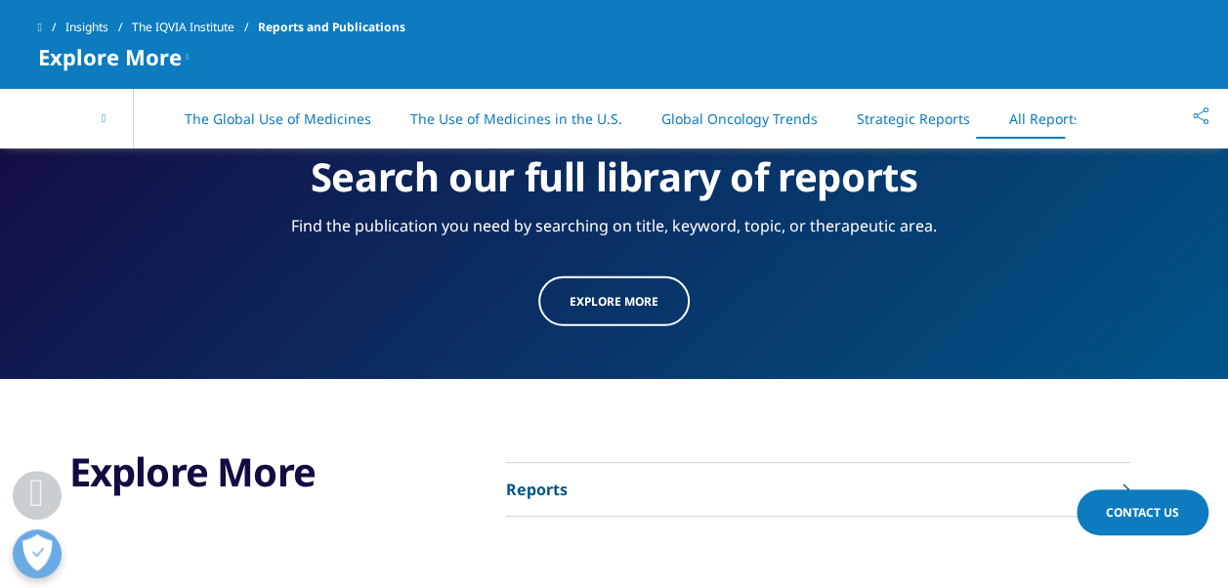
scroll to position [10145, 0]
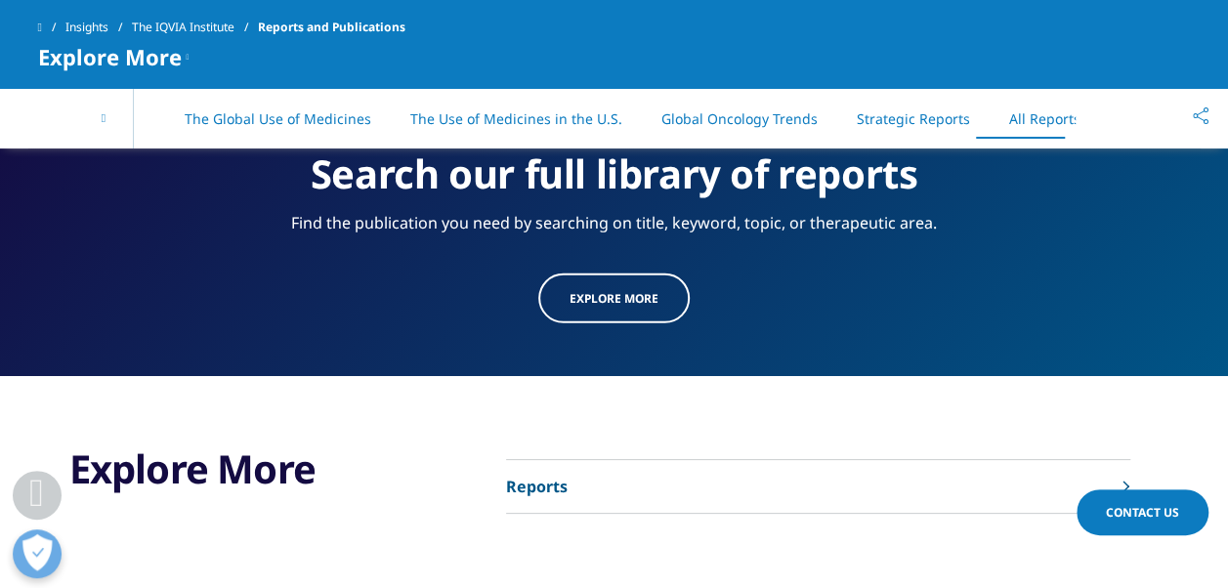
click at [655, 468] on link "Reports" at bounding box center [818, 487] width 624 height 54
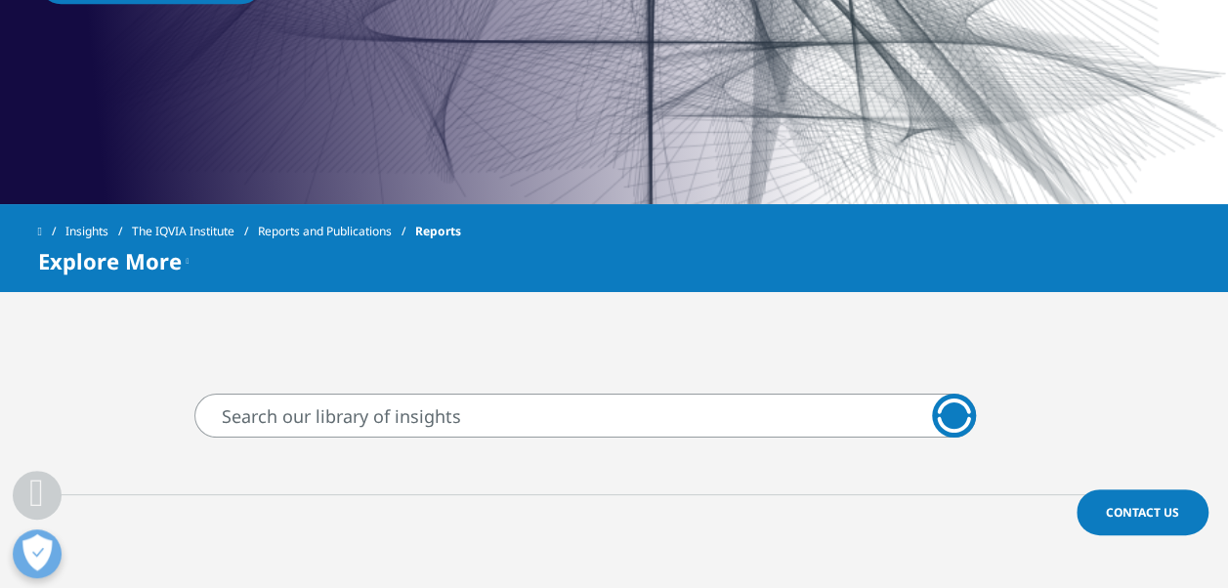
scroll to position [684, 0]
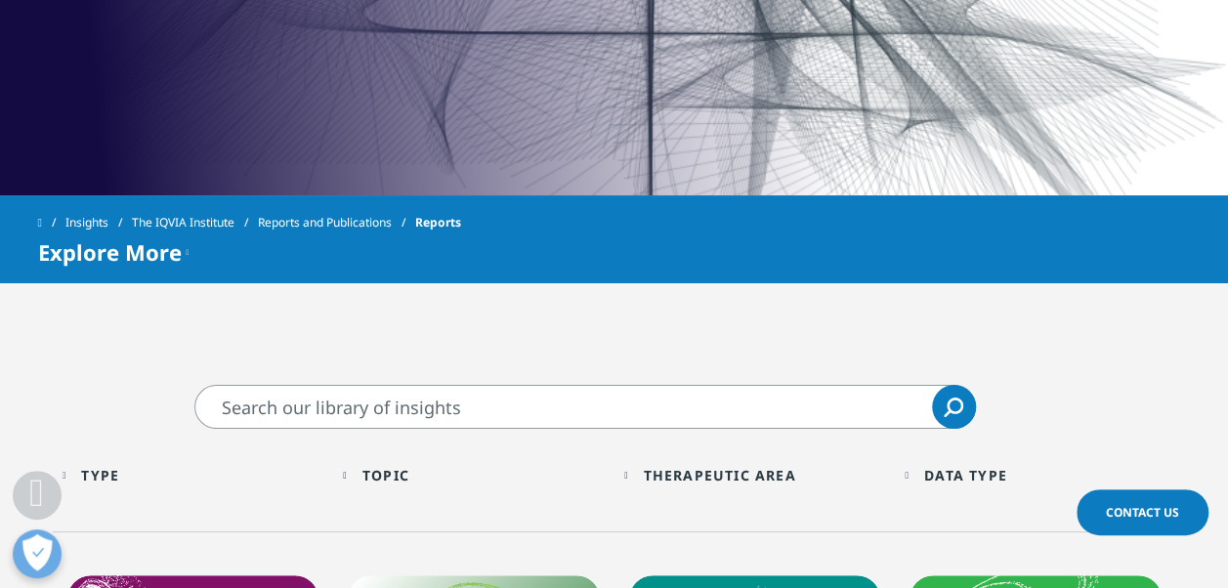
click at [593, 410] on input "Search" at bounding box center [584, 407] width 781 height 44
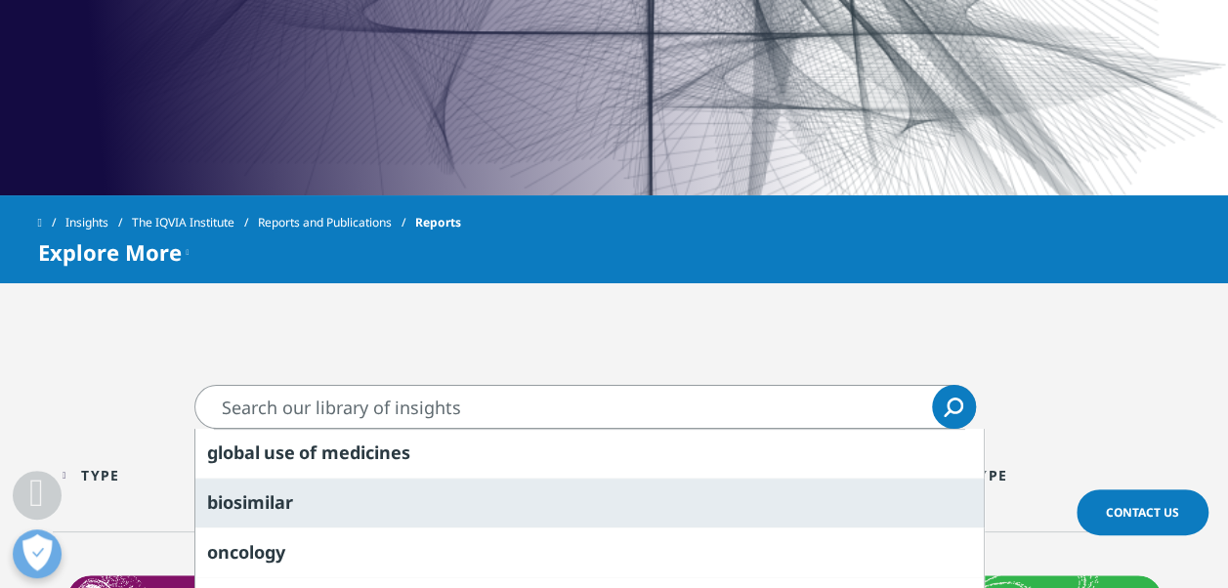
click at [263, 479] on div "biosimilar" at bounding box center [589, 503] width 788 height 50
type input "biosimilar"
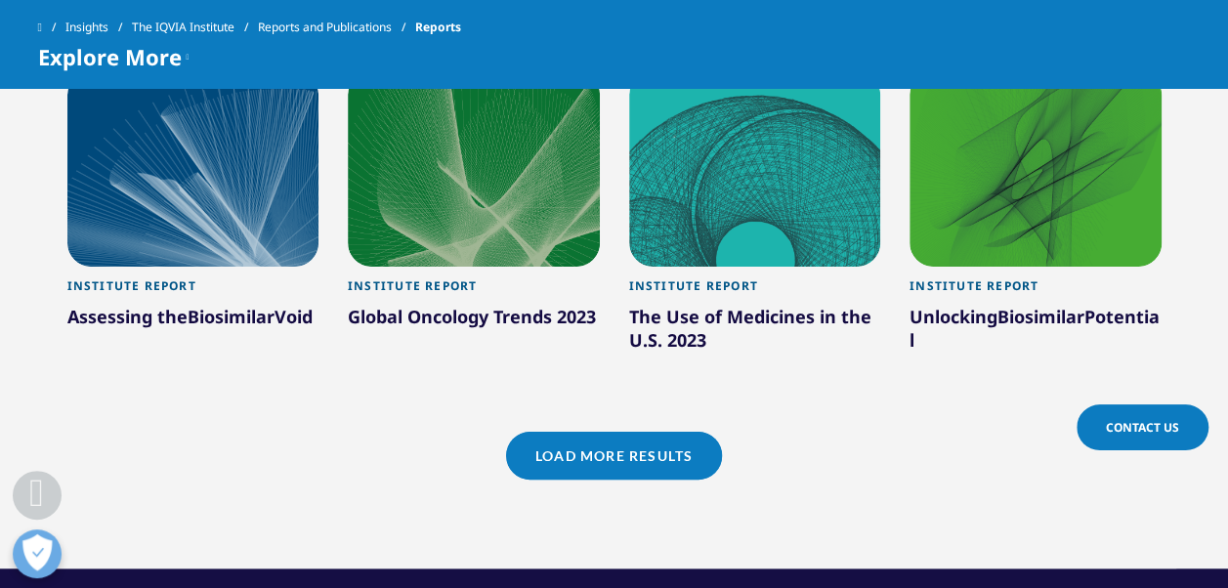
scroll to position [1856, 0]
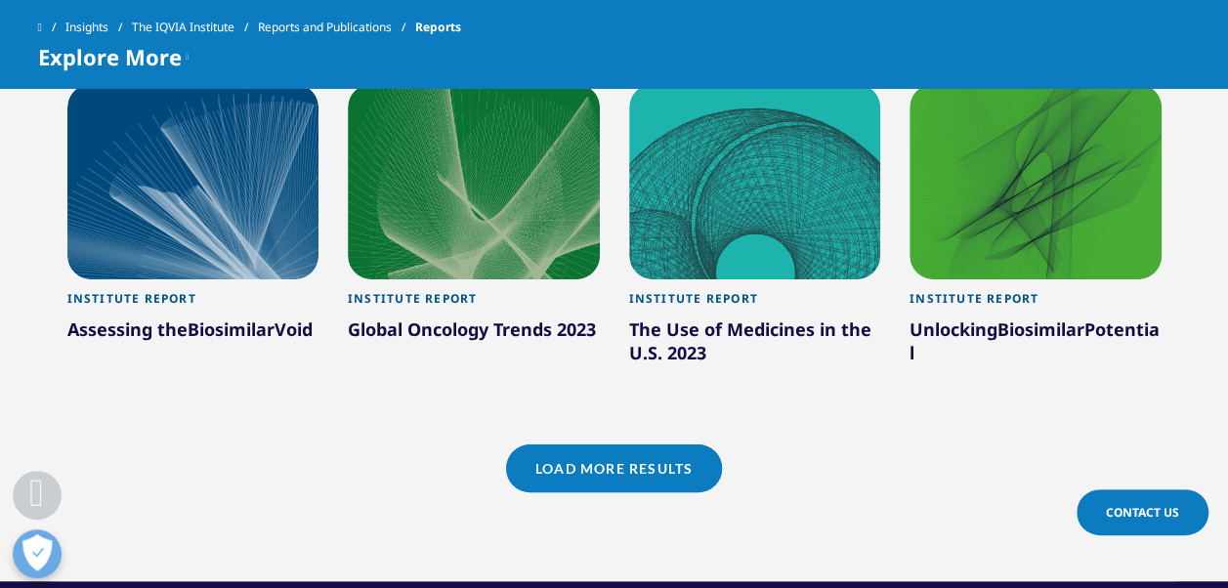
click at [641, 464] on link "Load More Results" at bounding box center [614, 468] width 216 height 48
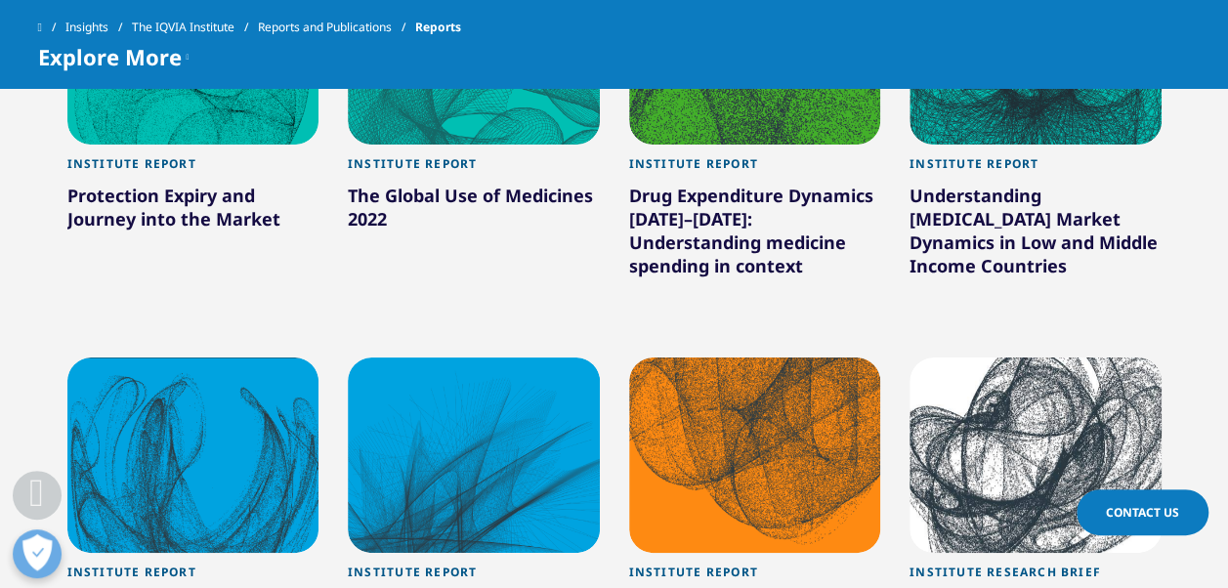
scroll to position [2931, 0]
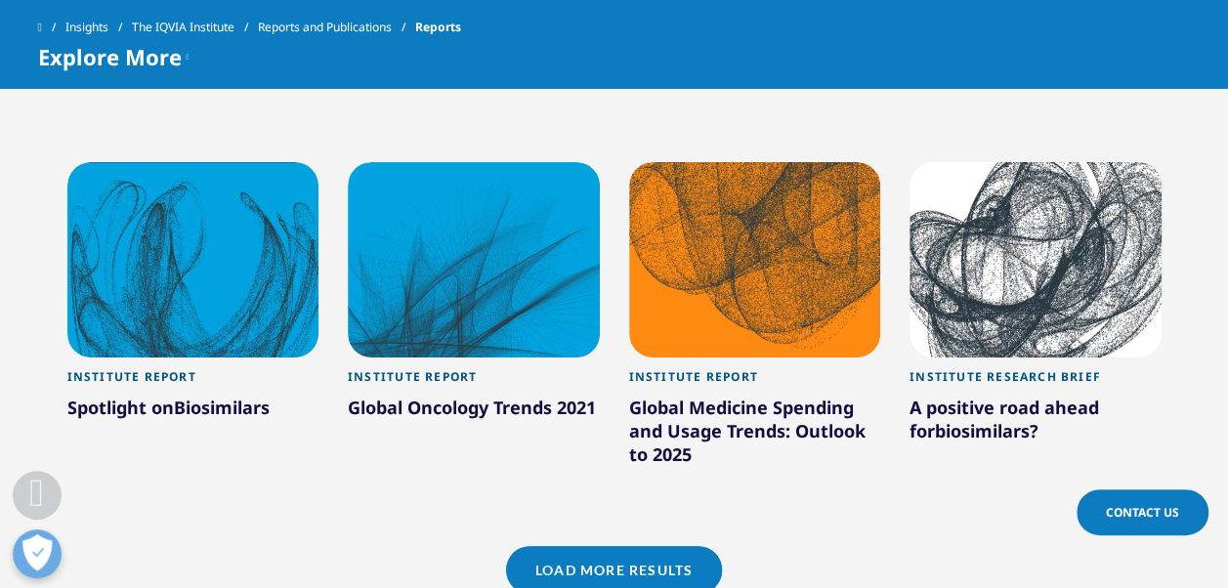
click at [136, 236] on div at bounding box center [193, 259] width 252 height 195
click at [207, 254] on div at bounding box center [193, 259] width 252 height 195
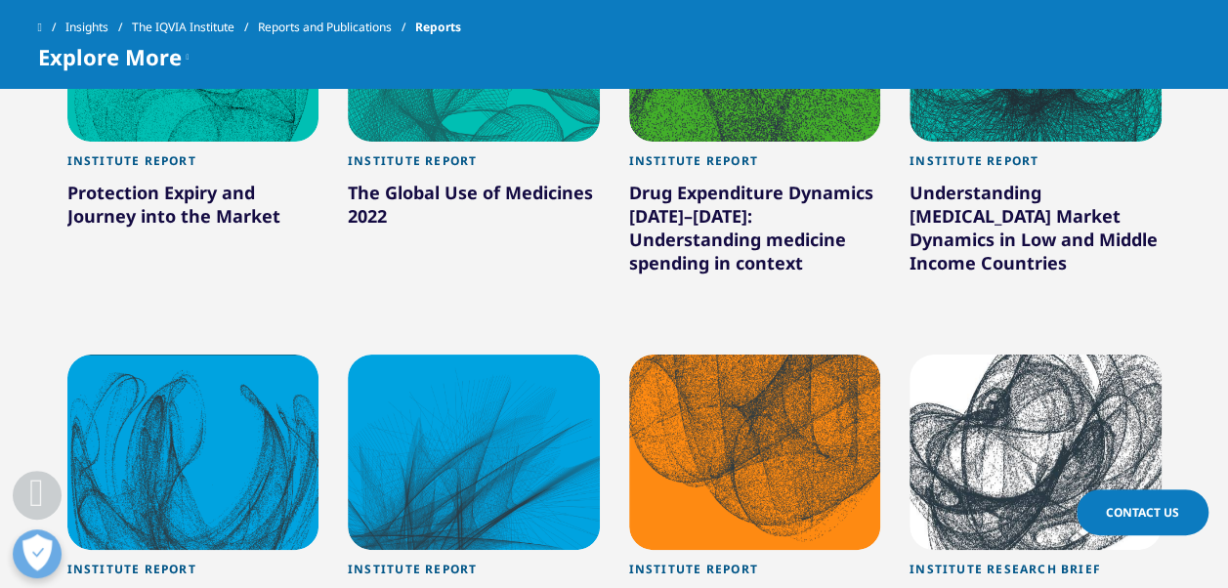
scroll to position [2735, 0]
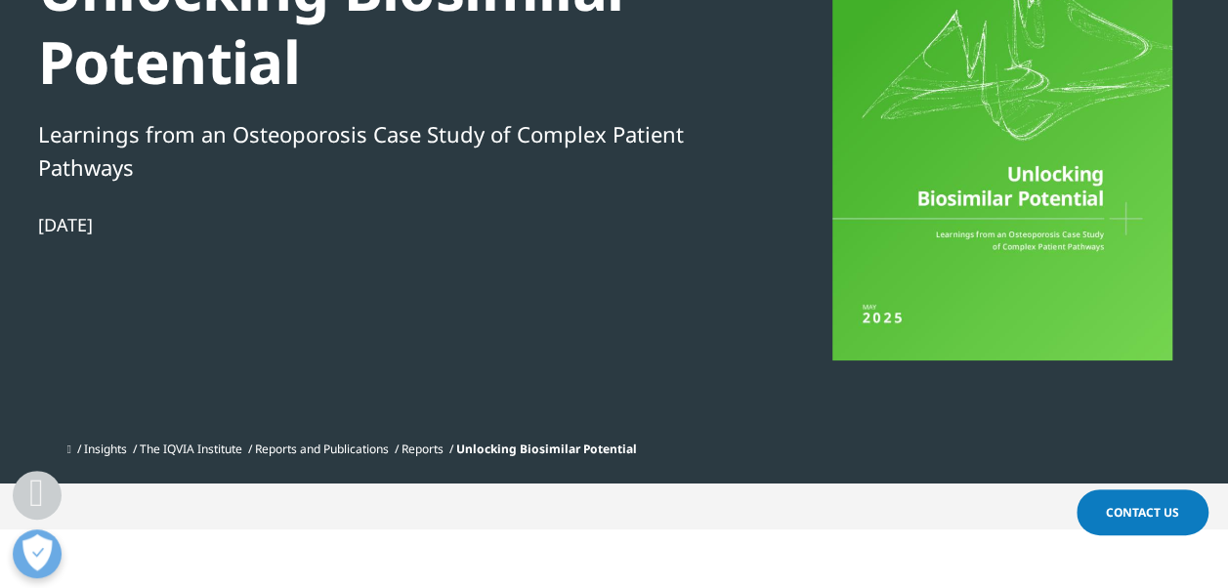
scroll to position [488, 0]
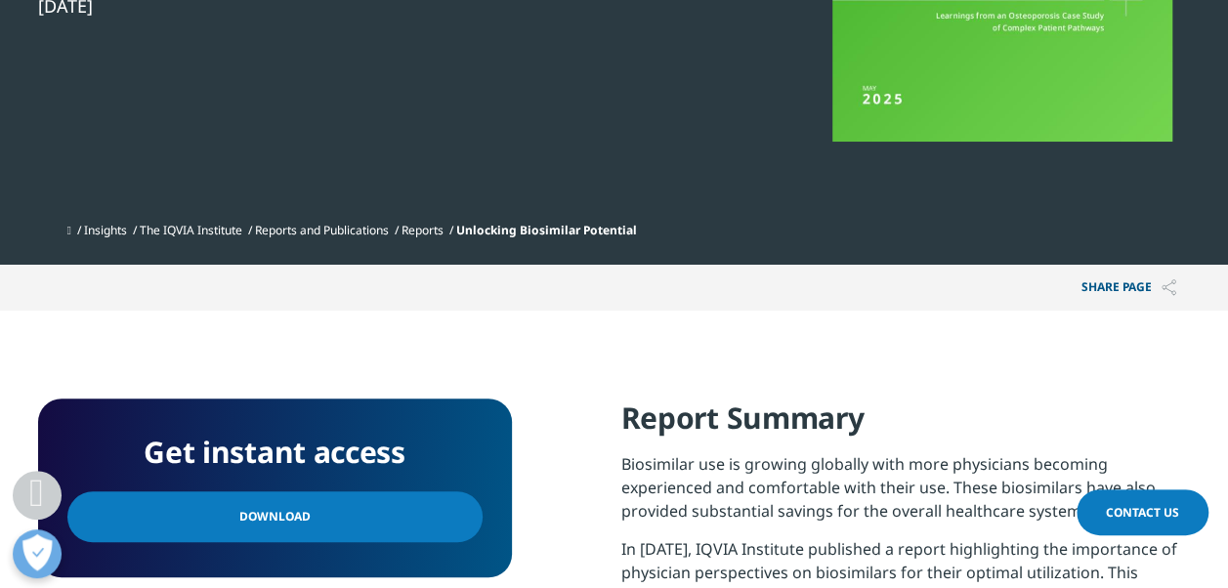
click at [328, 516] on link "Download" at bounding box center [274, 516] width 415 height 51
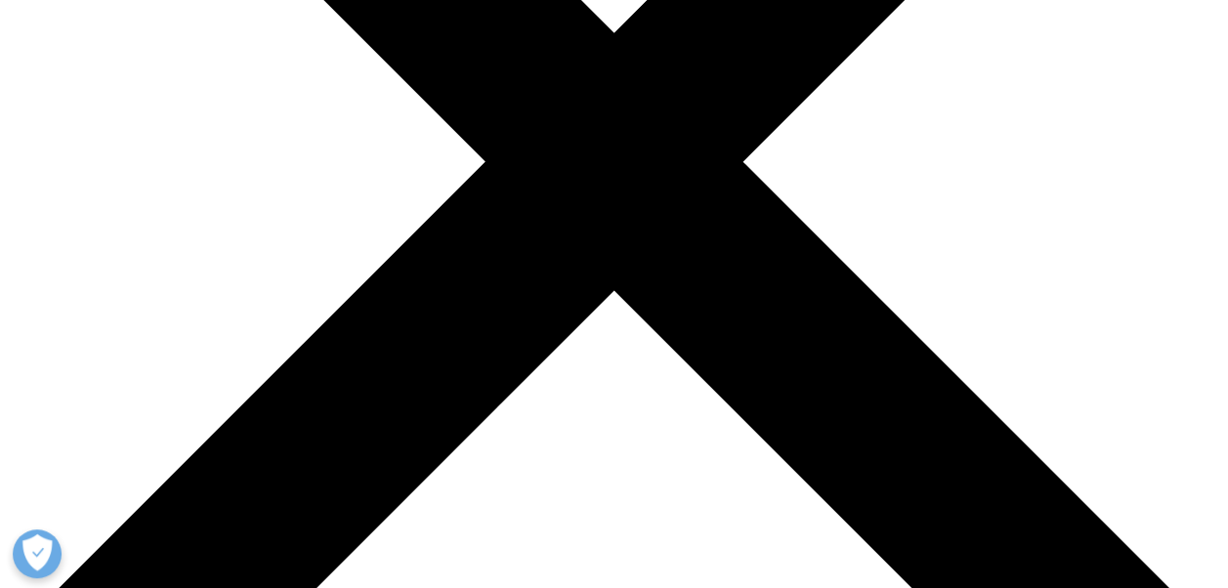
scroll to position [586, 0]
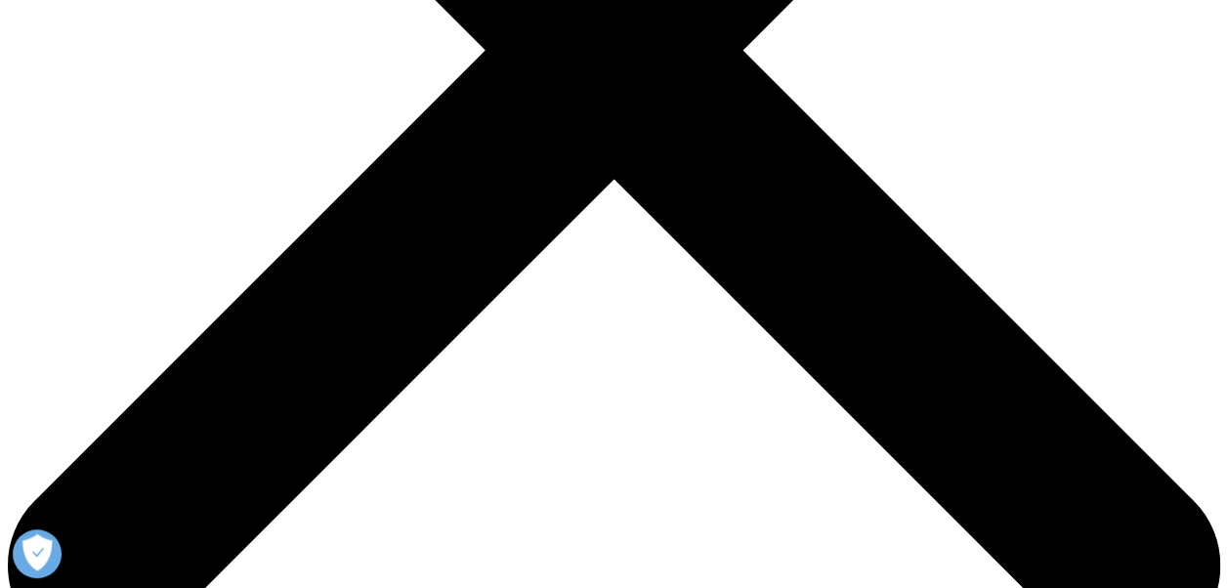
scroll to position [586, 0]
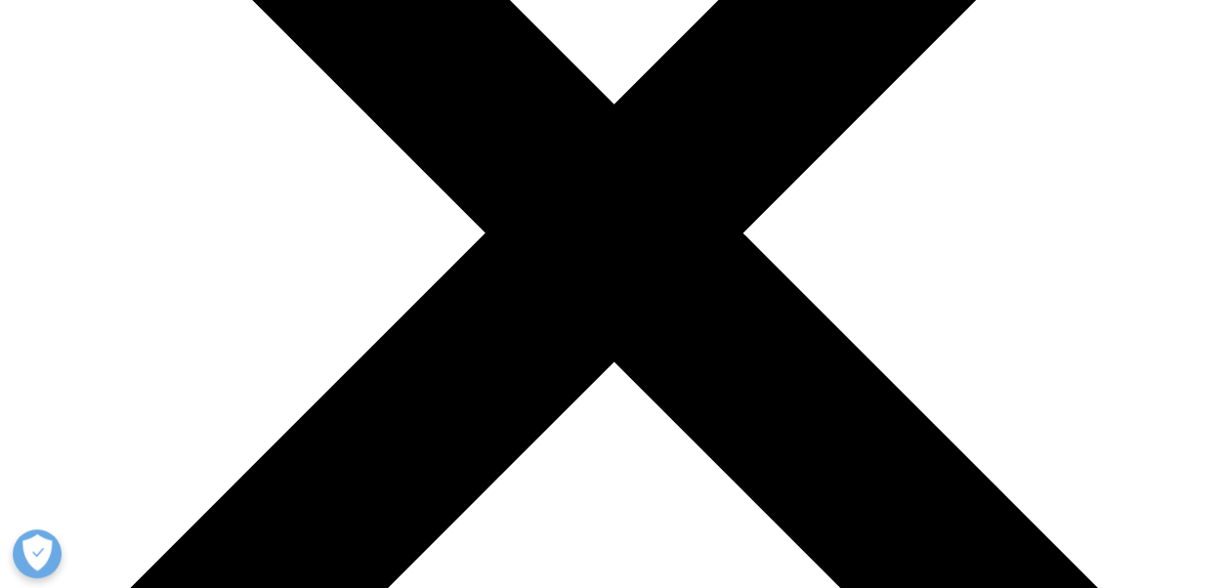
scroll to position [586, 0]
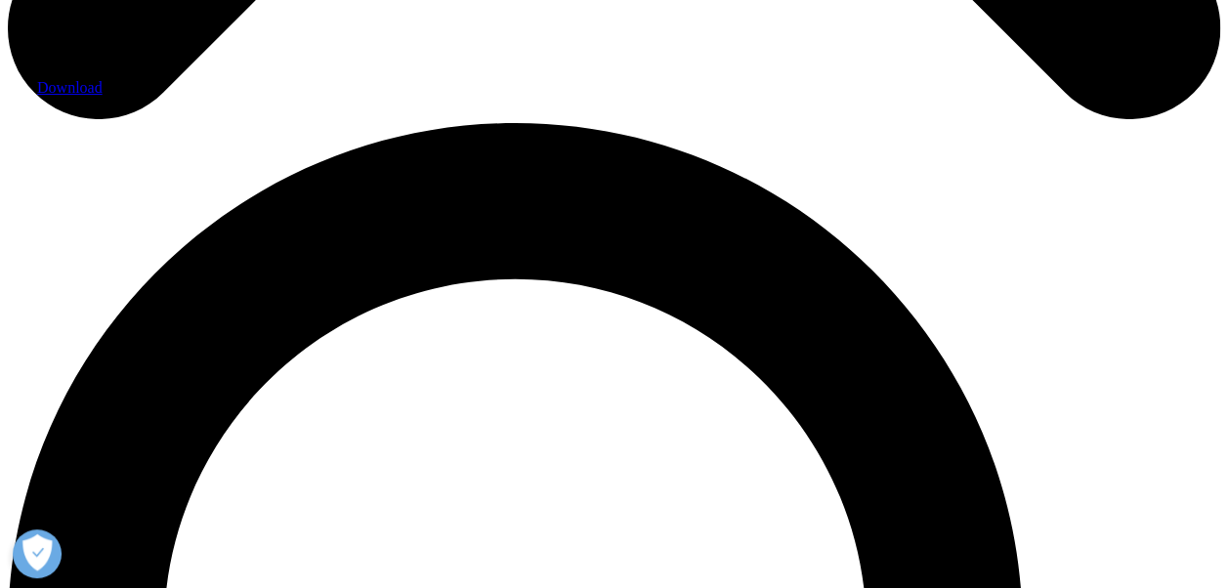
scroll to position [977, 0]
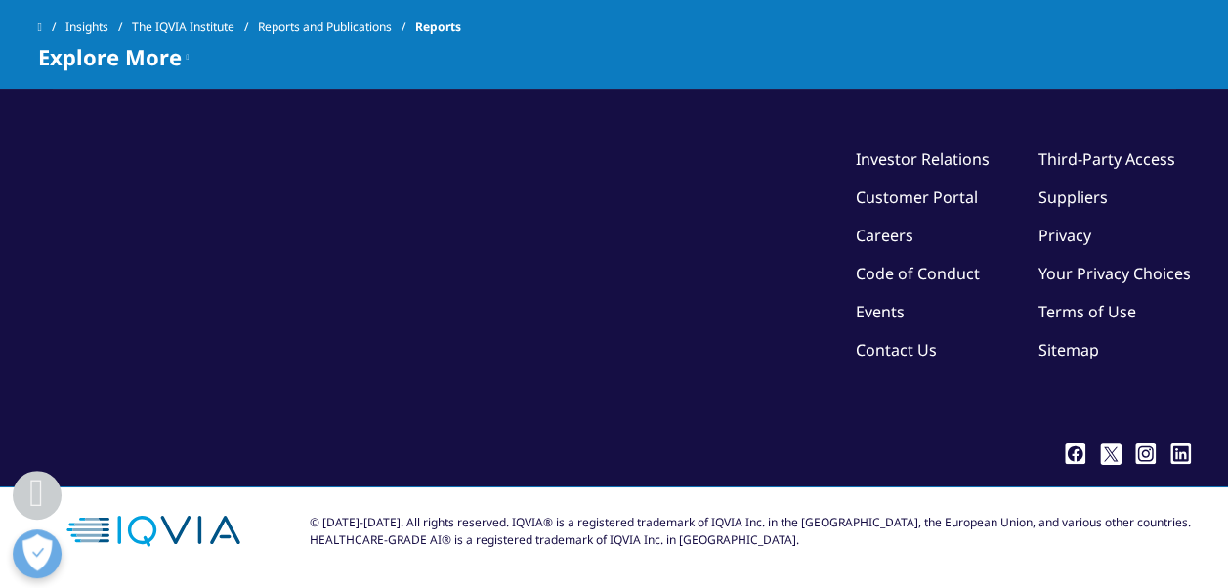
scroll to position [2348, 0]
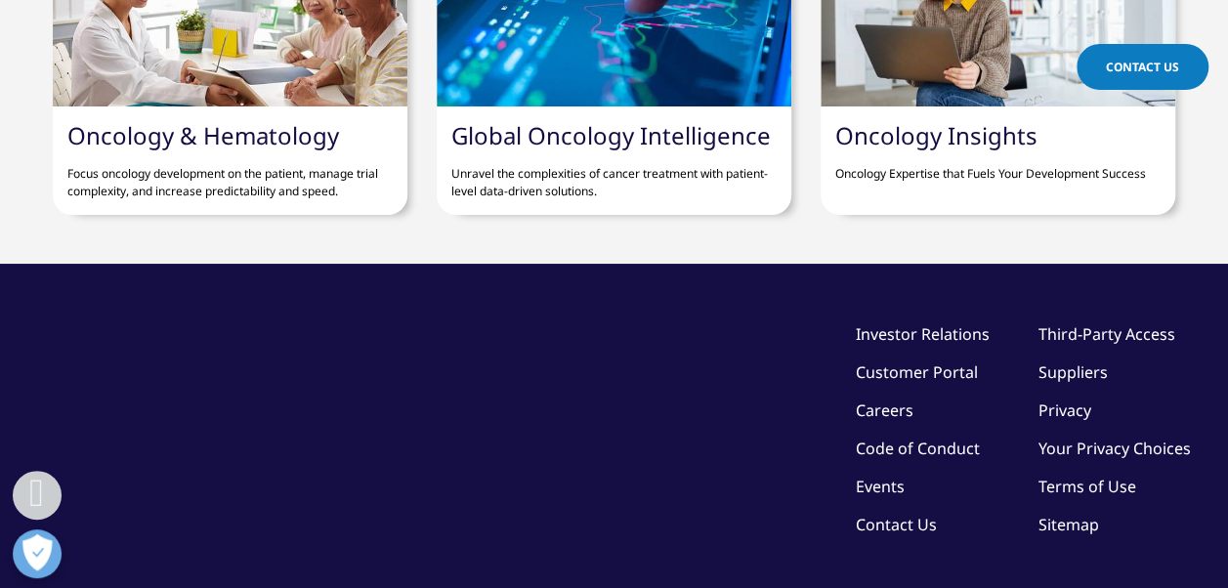
scroll to position [3933, 0]
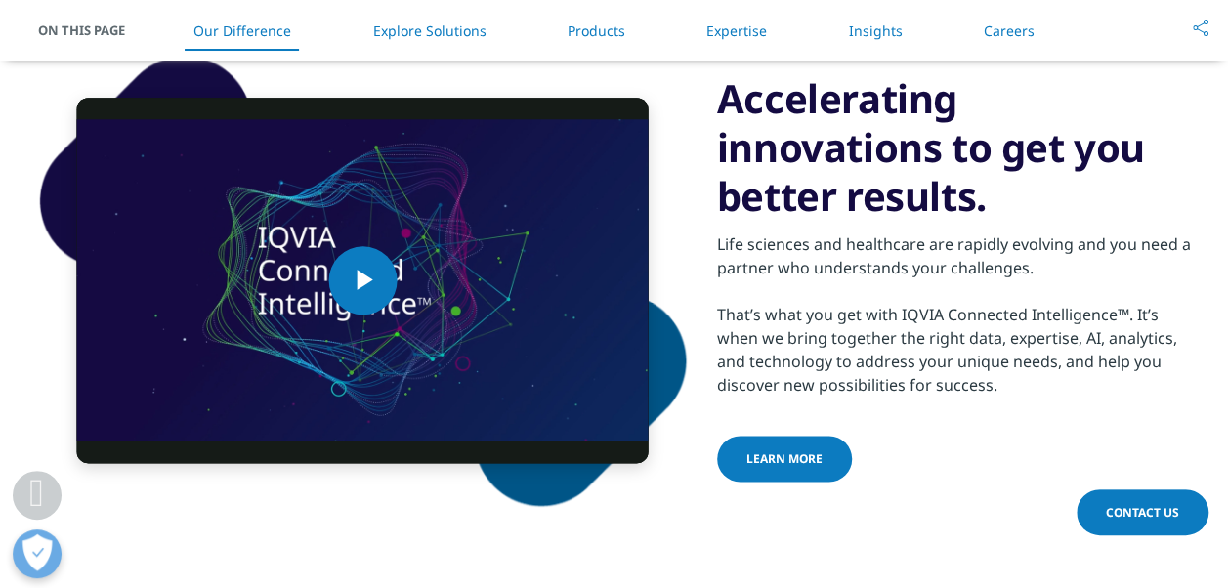
scroll to position [1270, 0]
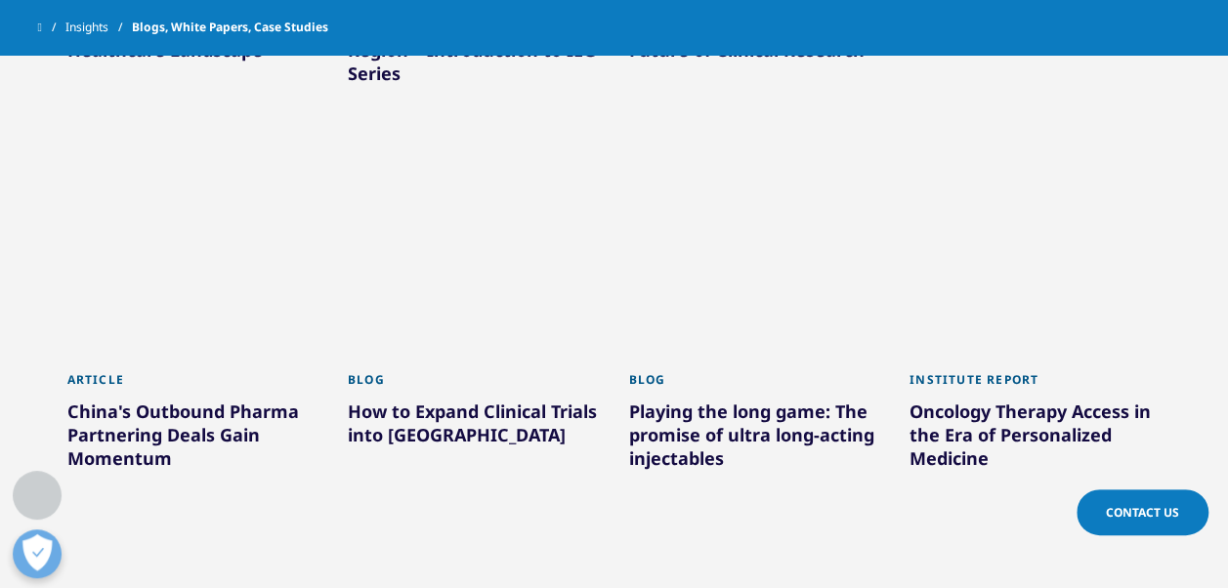
scroll to position [1194, 0]
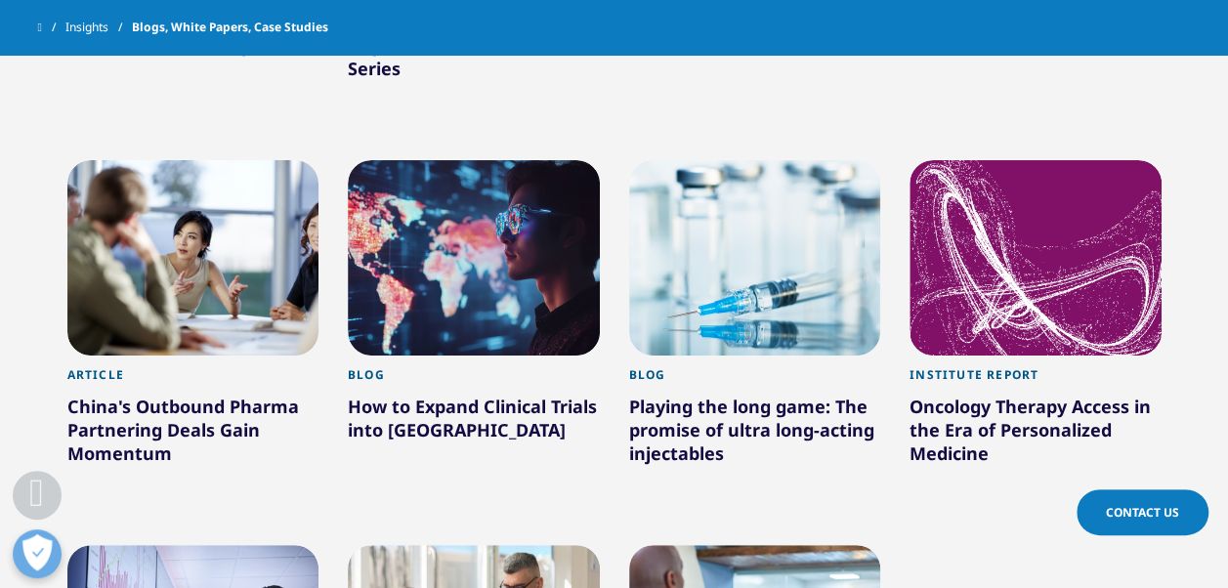
click at [772, 306] on div at bounding box center [755, 257] width 252 height 195
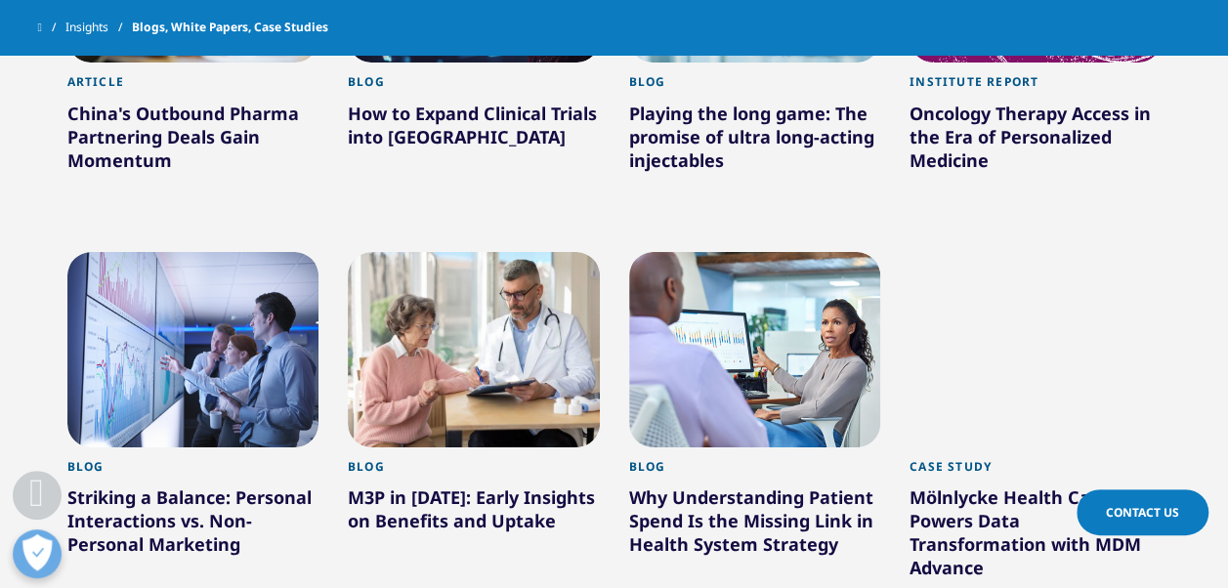
scroll to position [1528, 0]
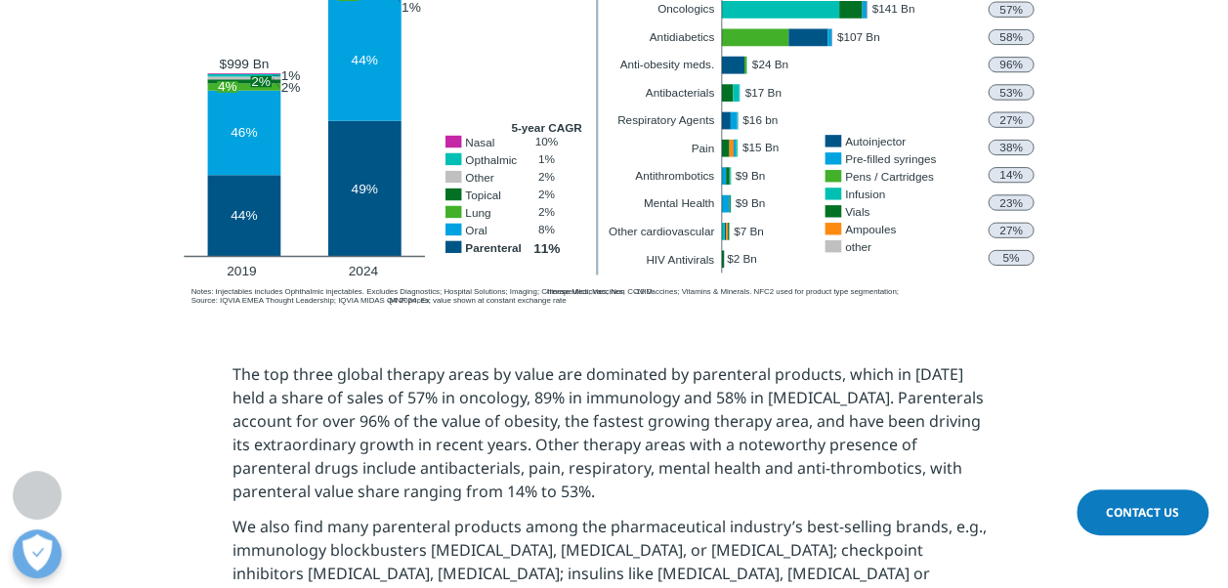
scroll to position [1465, 0]
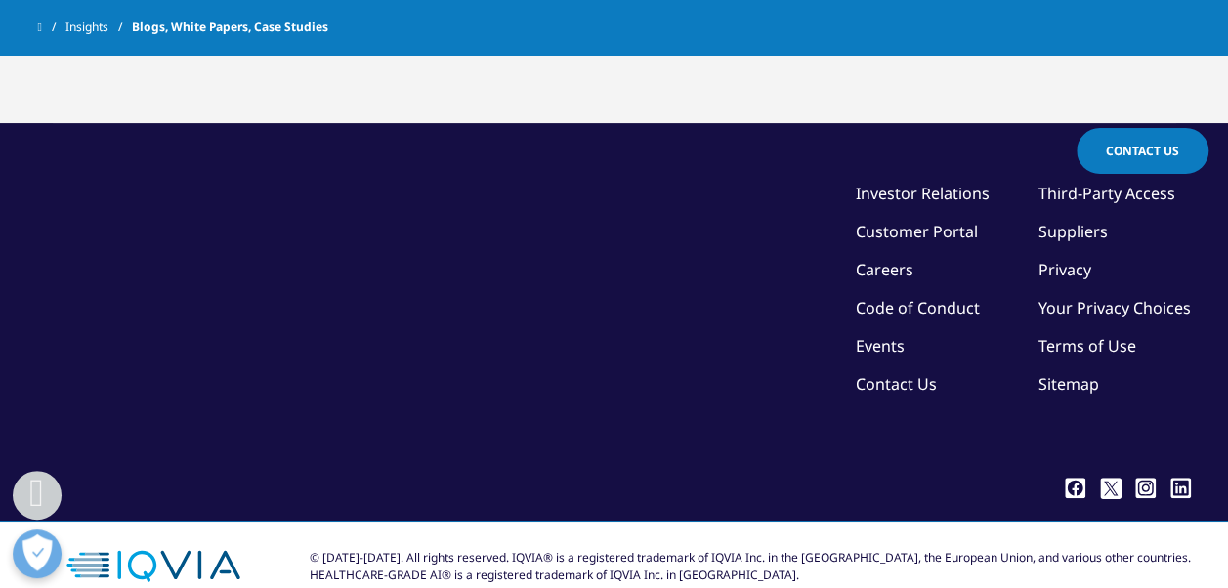
scroll to position [2135, 0]
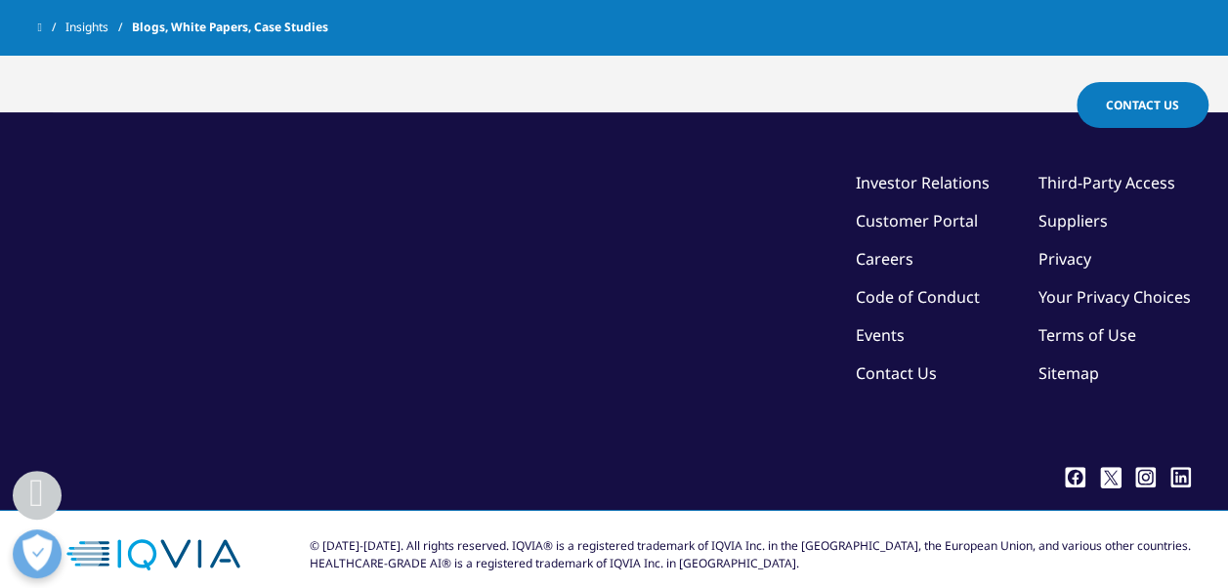
scroll to position [1780, 0]
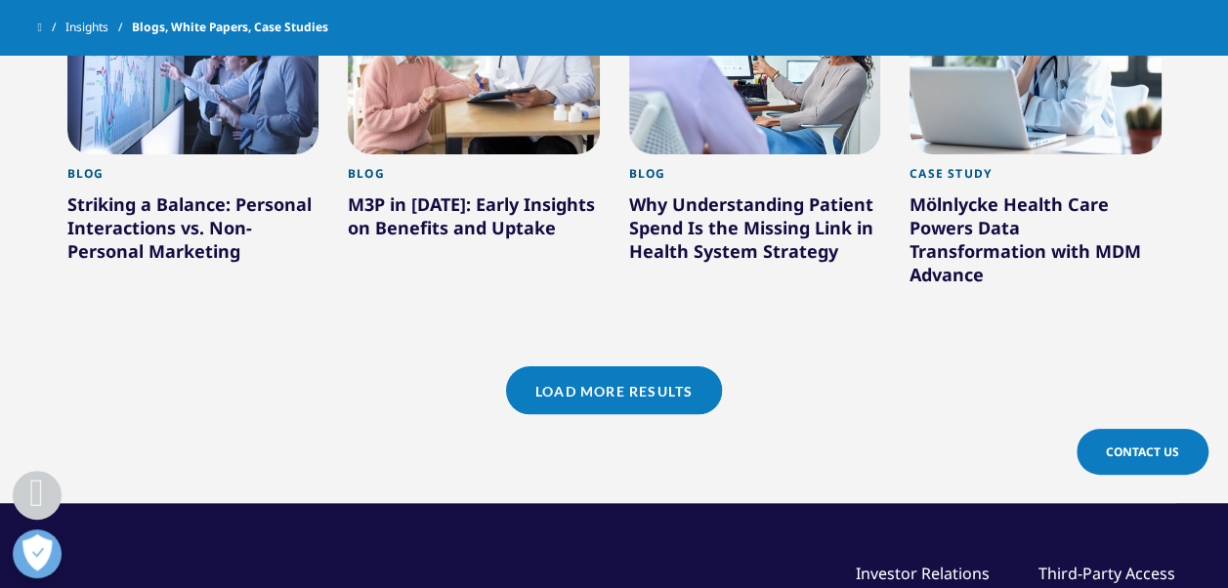
click at [604, 366] on link "Load More Results" at bounding box center [614, 390] width 216 height 48
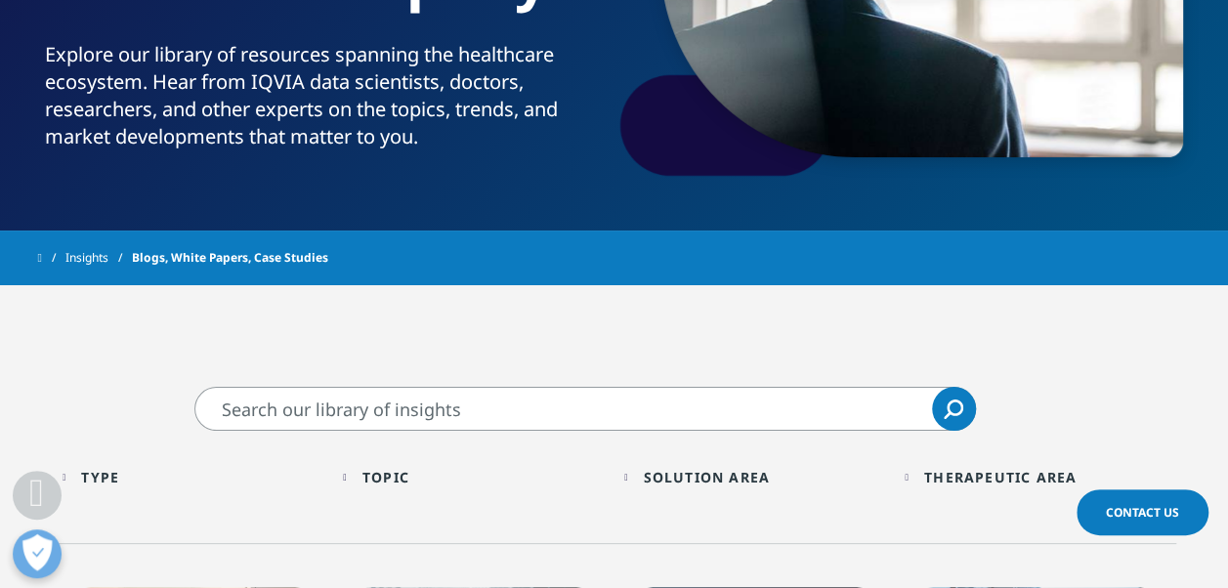
scroll to position [412, 0]
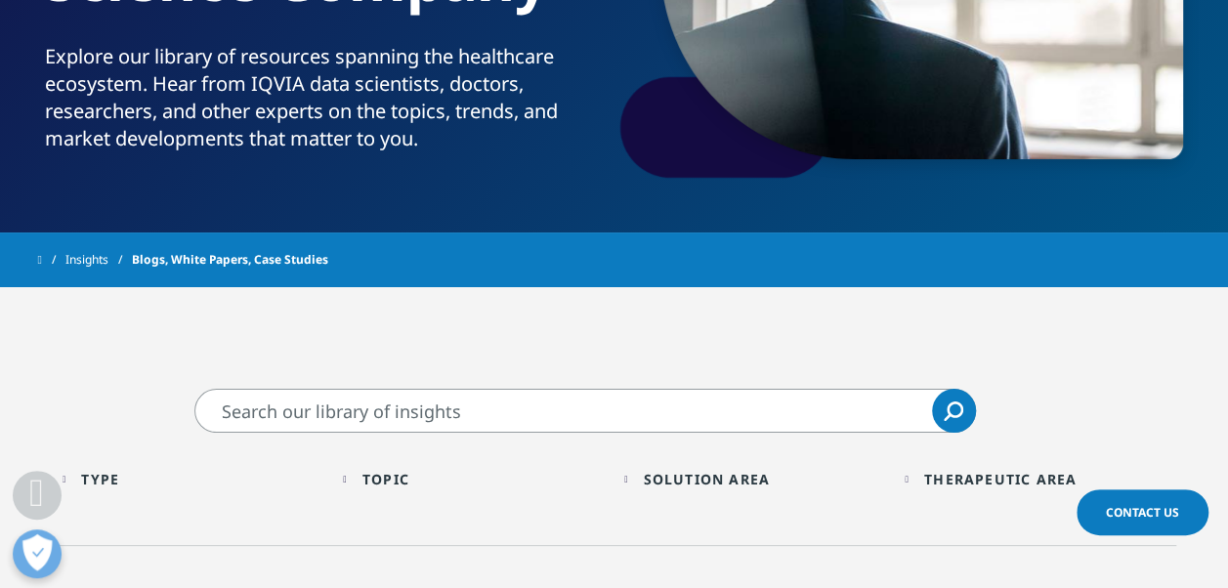
click at [409, 479] on div "Topic" at bounding box center [385, 479] width 47 height 19
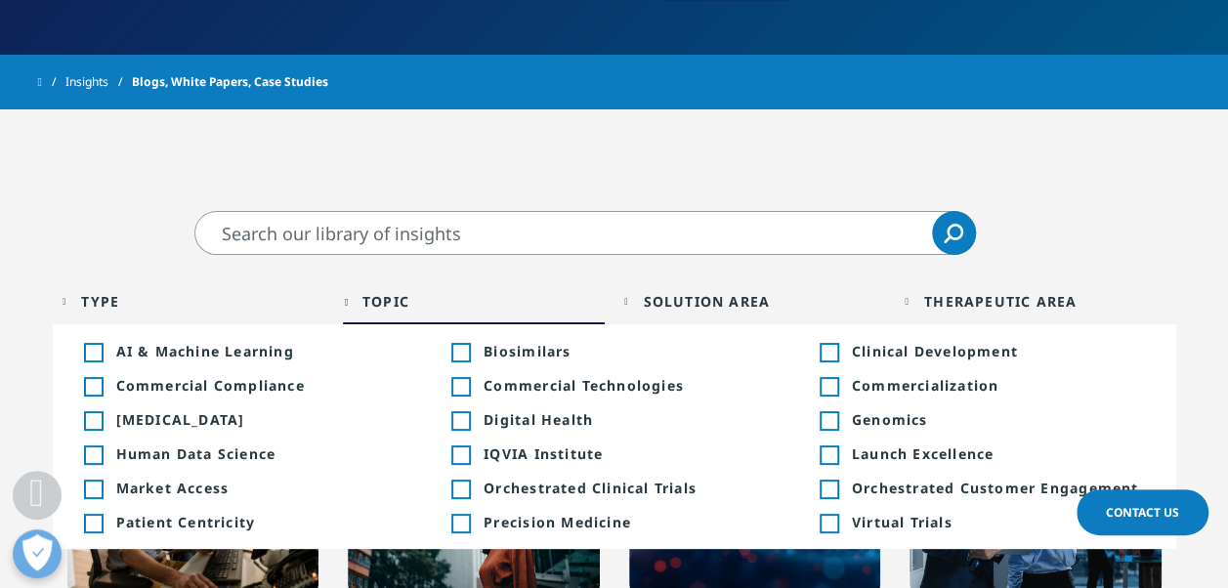
scroll to position [608, 0]
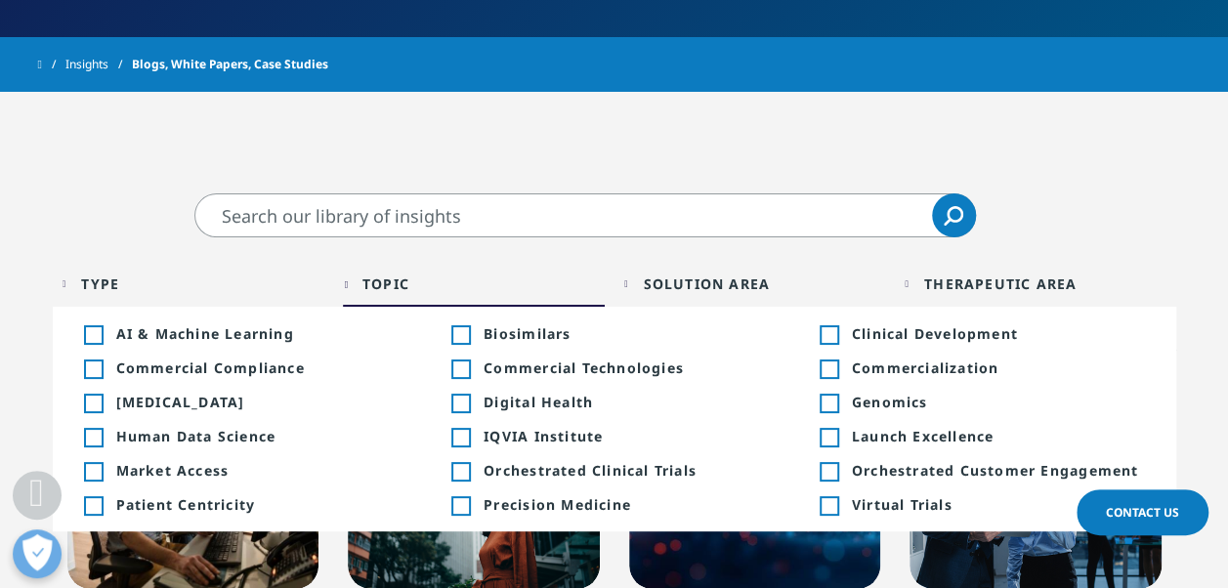
click at [505, 330] on span "Biosimilars" at bounding box center [630, 333] width 293 height 19
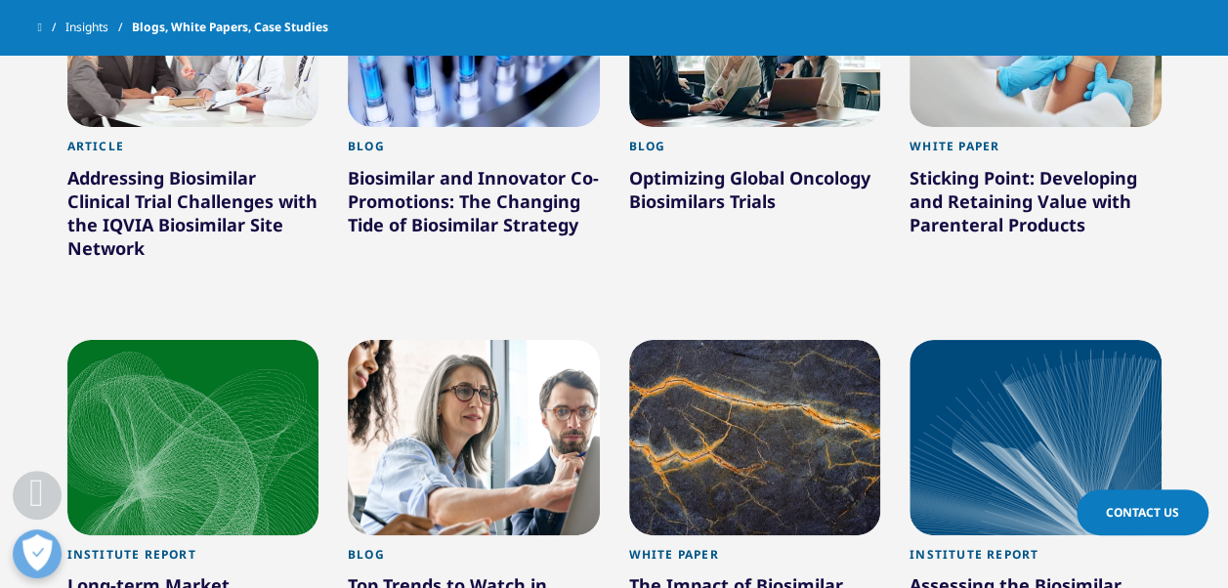
scroll to position [1362, 0]
